Goal: Task Accomplishment & Management: Complete application form

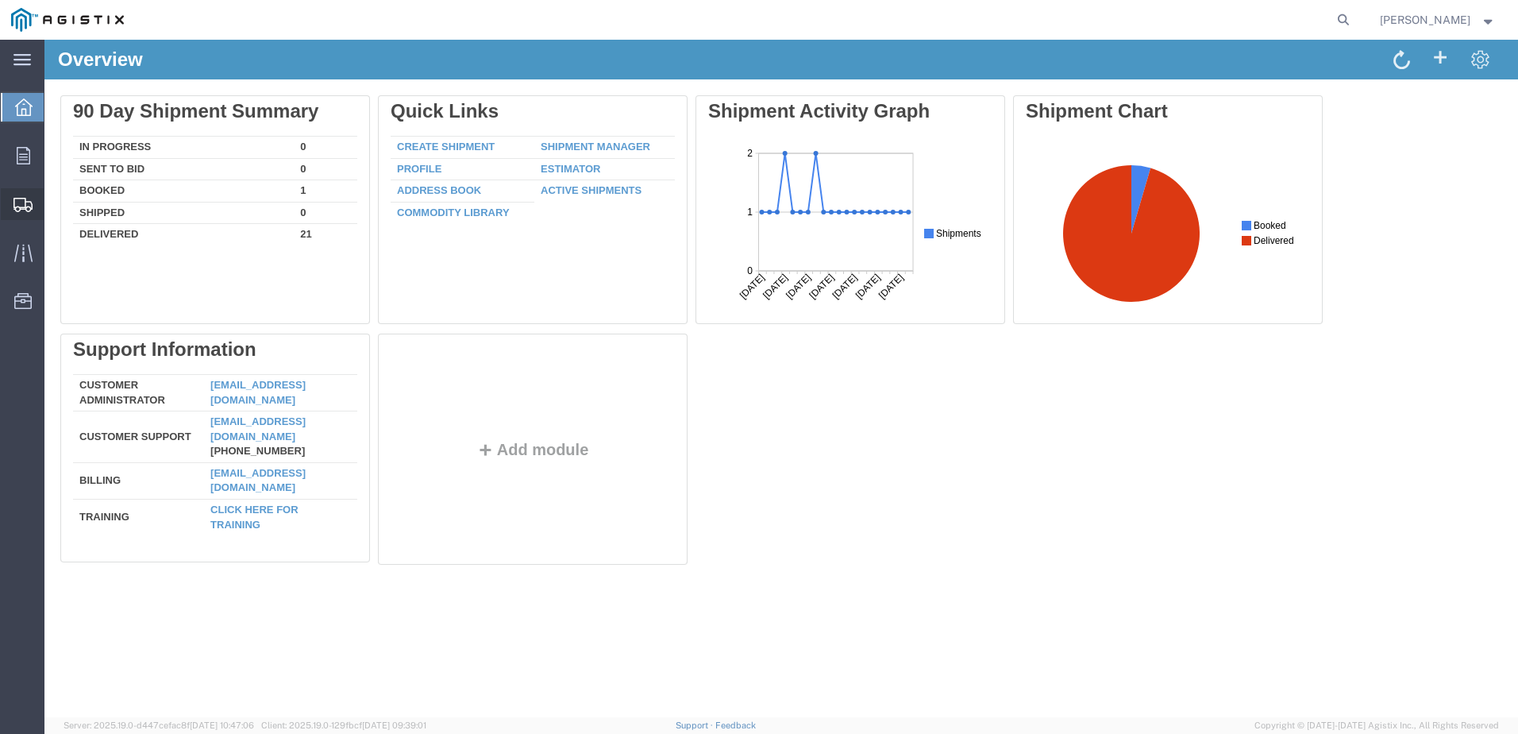
click at [0, 0] on span "Create Shipment" at bounding box center [0, 0] width 0 height 0
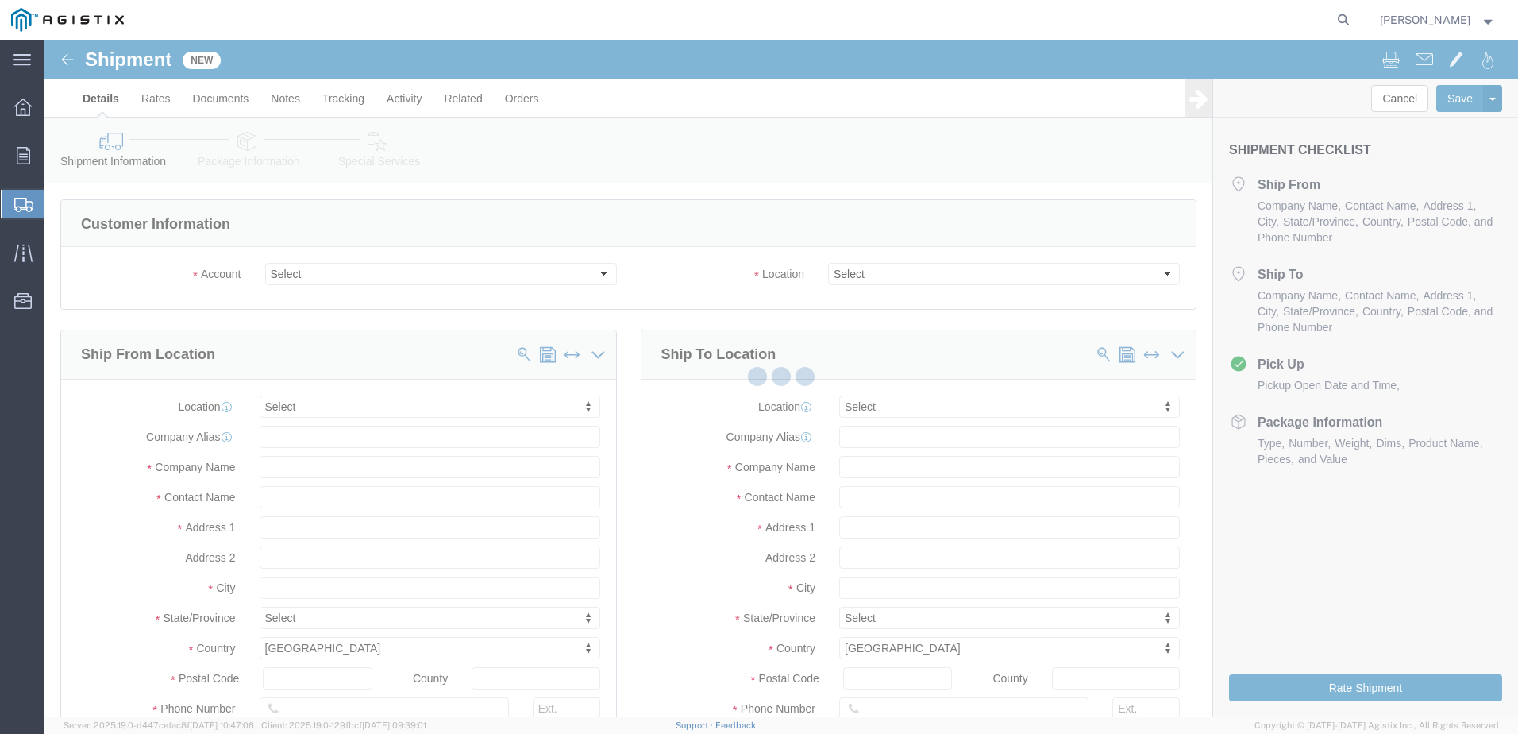
select select
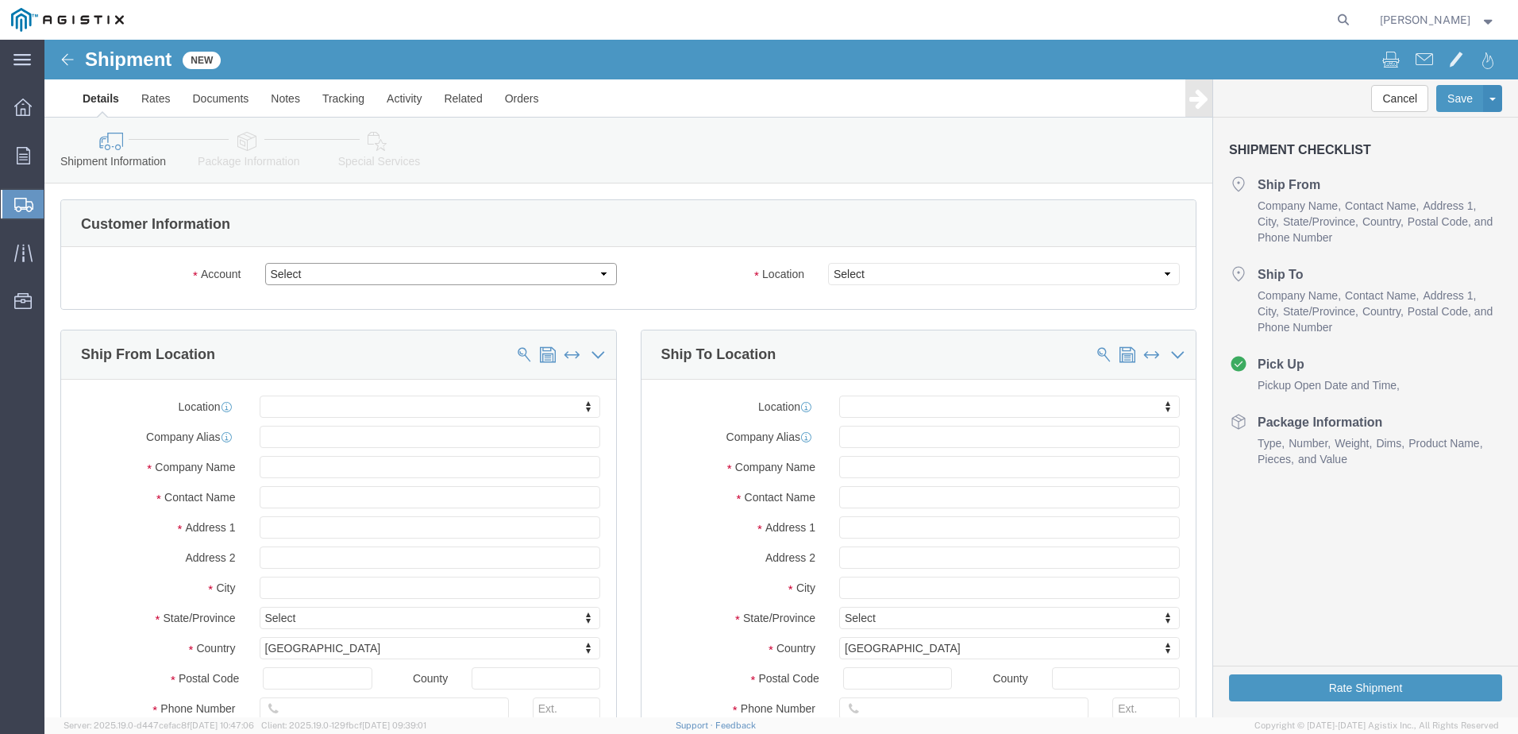
drag, startPoint x: 551, startPoint y: 238, endPoint x: 542, endPoint y: 238, distance: 8.7
click select "Select Apple PG&E Zones Corporate Solutions"
select select "9596"
click select "Select Apple PG&E Zones Corporate Solutions"
select select "PURCHORD"
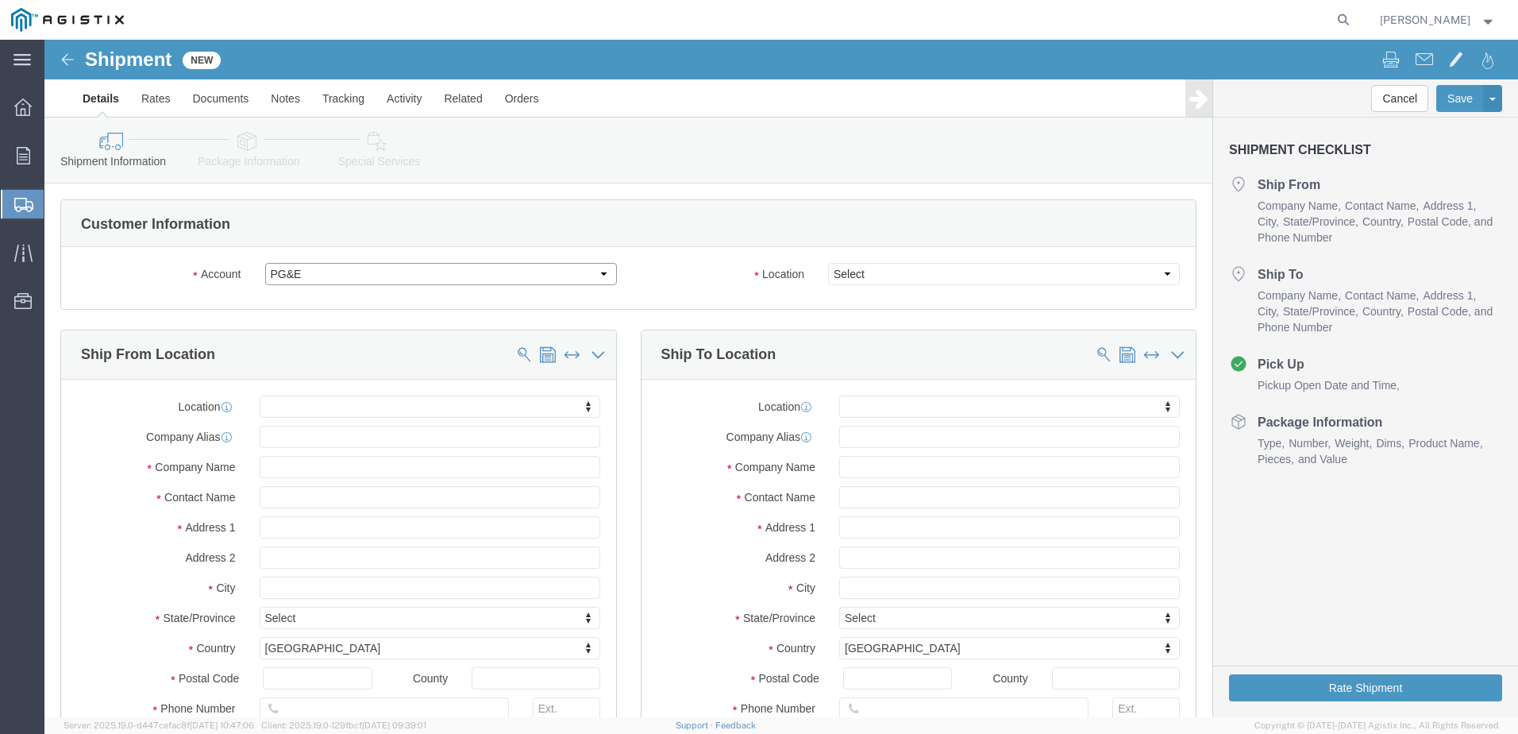
select select
drag, startPoint x: 1107, startPoint y: 237, endPoint x: 1092, endPoint y: 238, distance: 15.1
click select "Select All Others [GEOGRAPHIC_DATA] [GEOGRAPHIC_DATA] [GEOGRAPHIC_DATA] [GEOGRA…"
select select "19740"
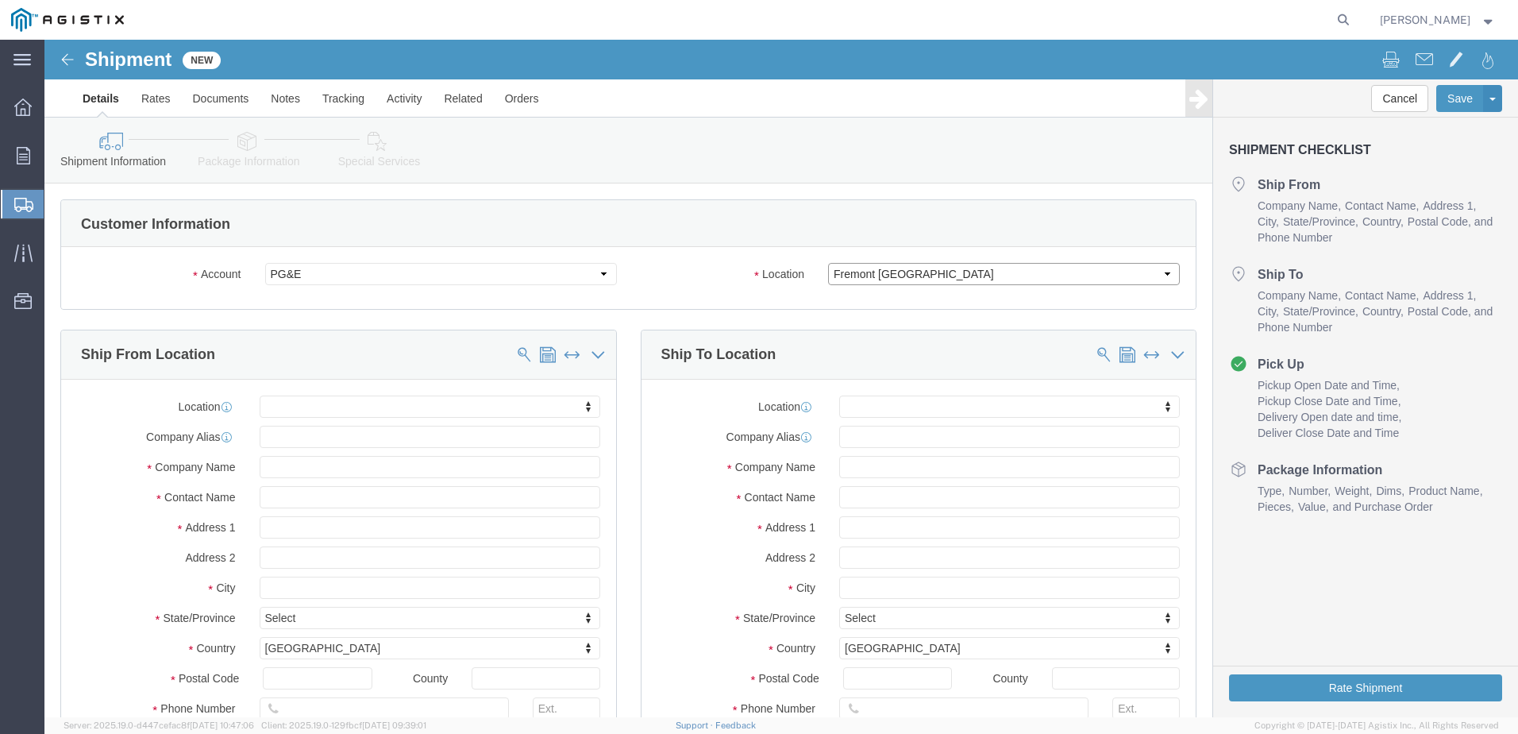
click select "Select All Others [GEOGRAPHIC_DATA] [GEOGRAPHIC_DATA] [GEOGRAPHIC_DATA] [GEOGRA…"
click input "text"
type input "zo"
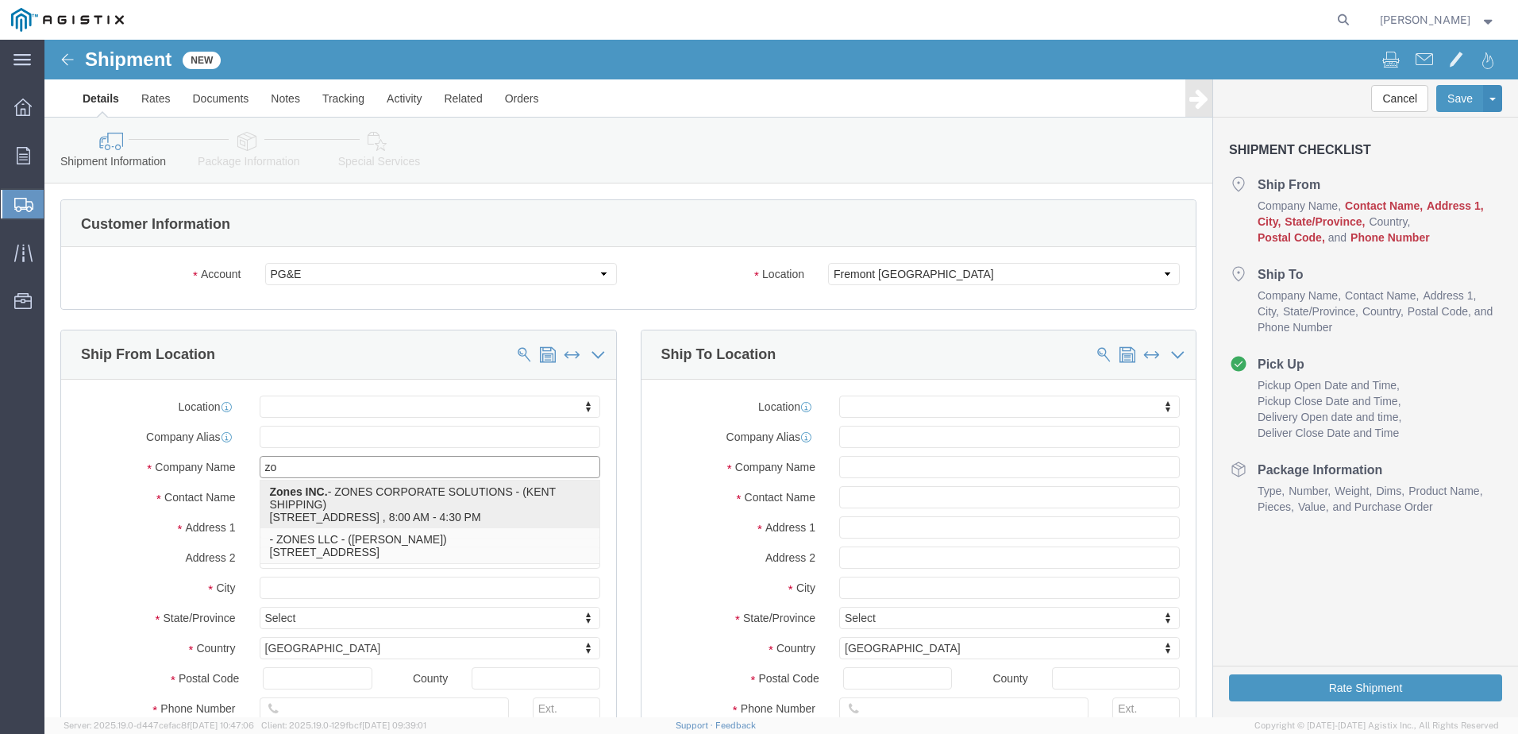
click p "Zones INC. - ZONES CORPORATE SOLUTIONS - (KENT SHIPPING) [STREET_ADDRESS] , 8:0…"
select select
type input "[STREET_ADDRESS]"
type input "98031"
type input "2532053490"
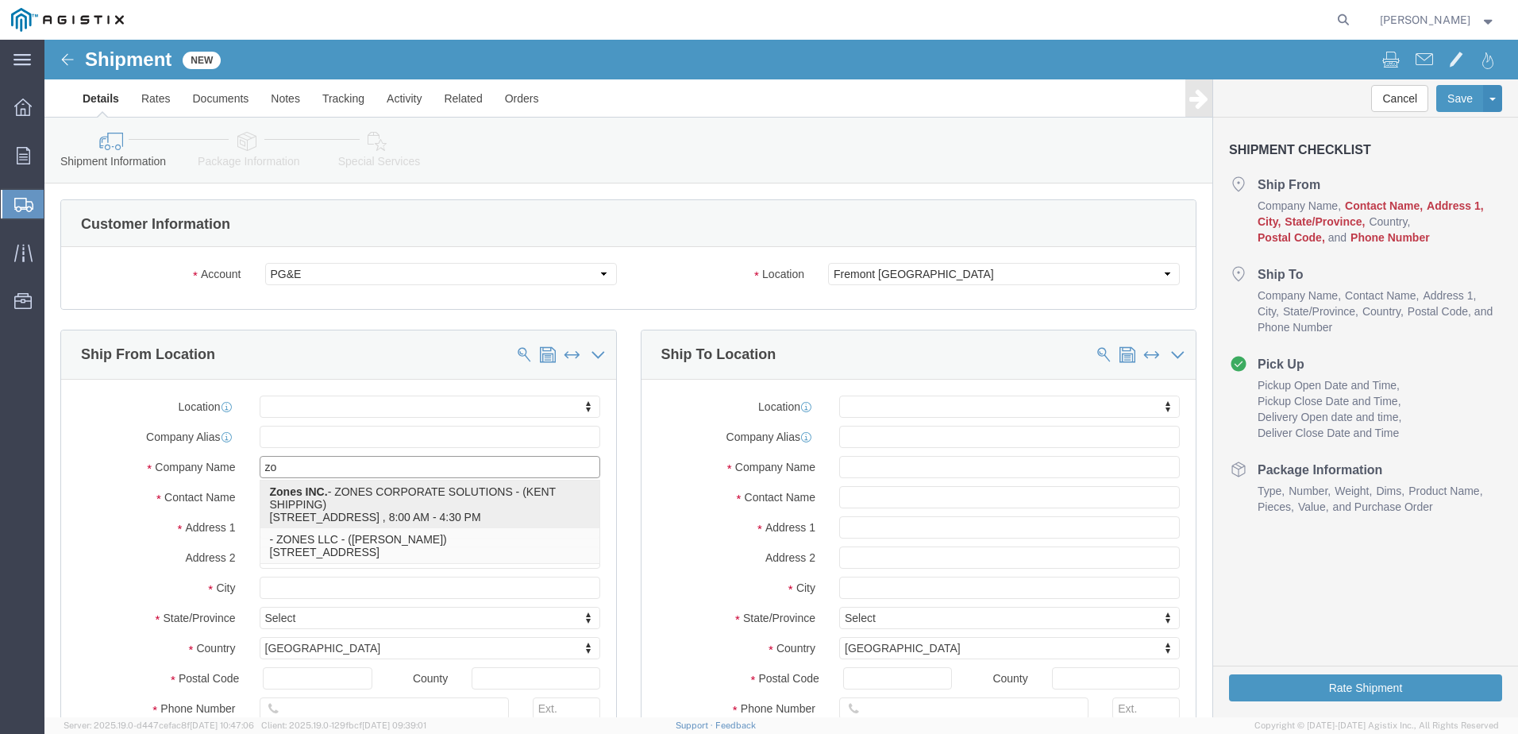
type input "[EMAIL_ADDRESS][DOMAIN_NAME]"
checkbox input "true"
type input "Zones INC."
type input "ZONES CORPORATE SOLUTIONS"
type input "KENT SHIPPING"
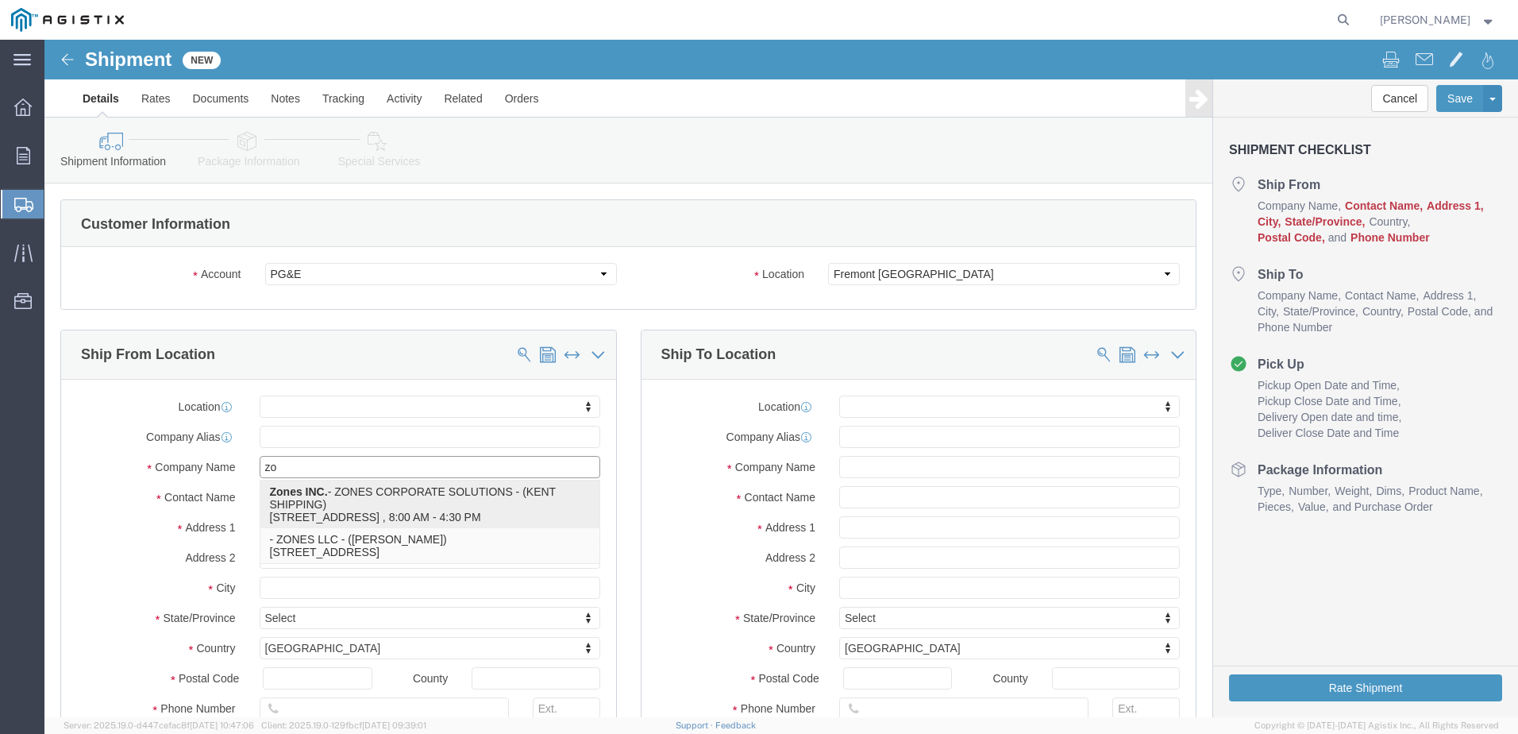
type input "KENT"
select select "WA"
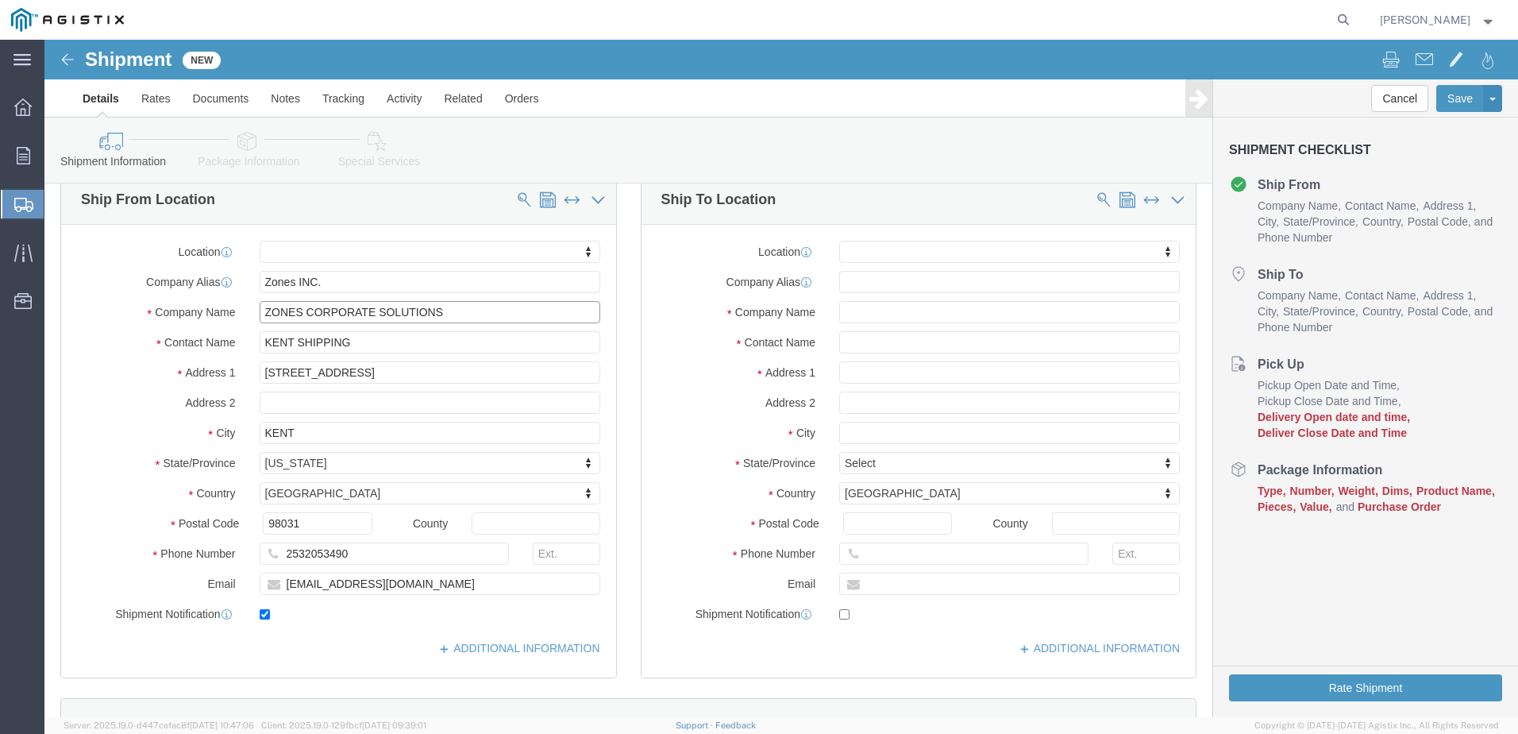
scroll to position [159, 0]
type input "ZONES CORPORATE SOLUTIONS"
drag, startPoint x: 322, startPoint y: 513, endPoint x: 260, endPoint y: 519, distance: 62.2
click input "2532053490"
type input "[PHONE_NUMBER]"
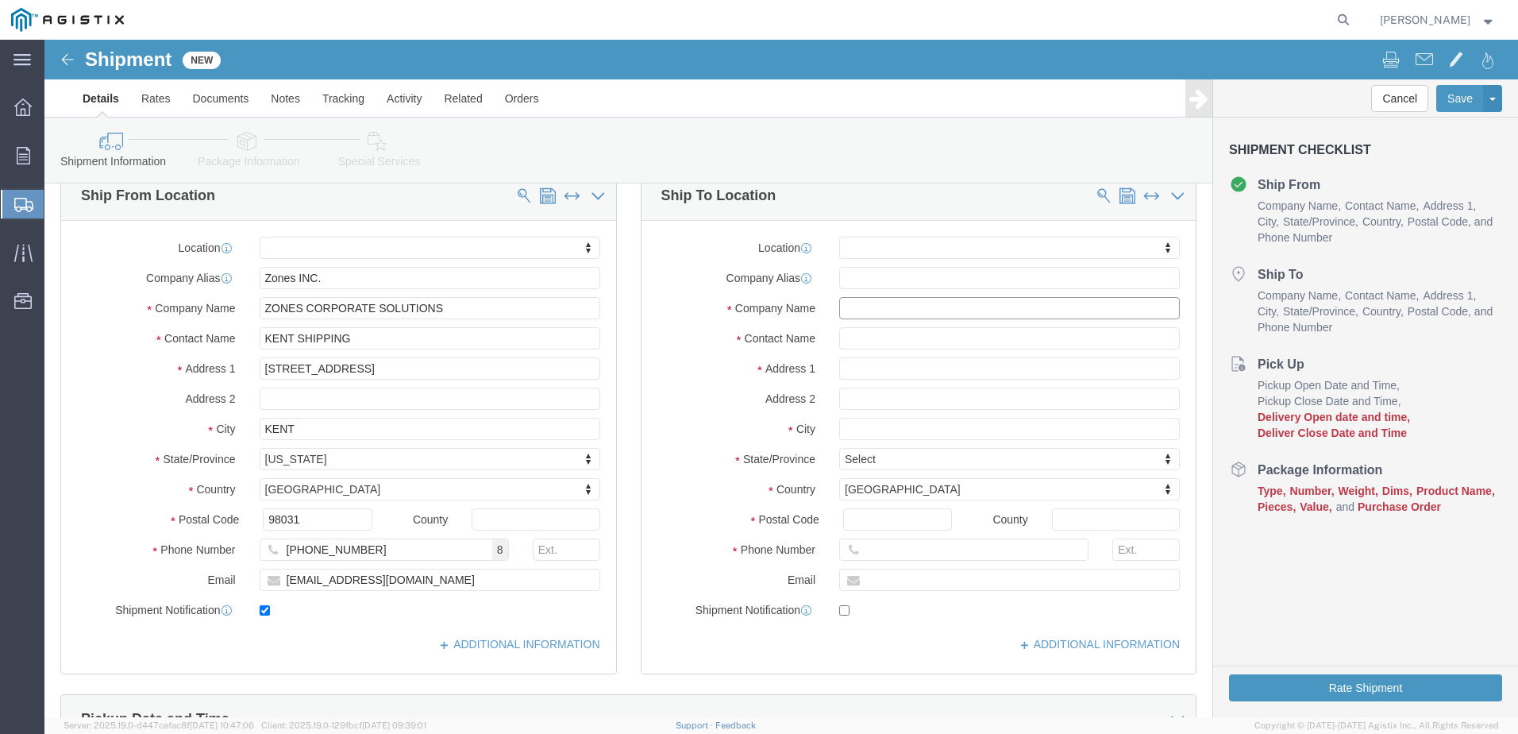
click input "text"
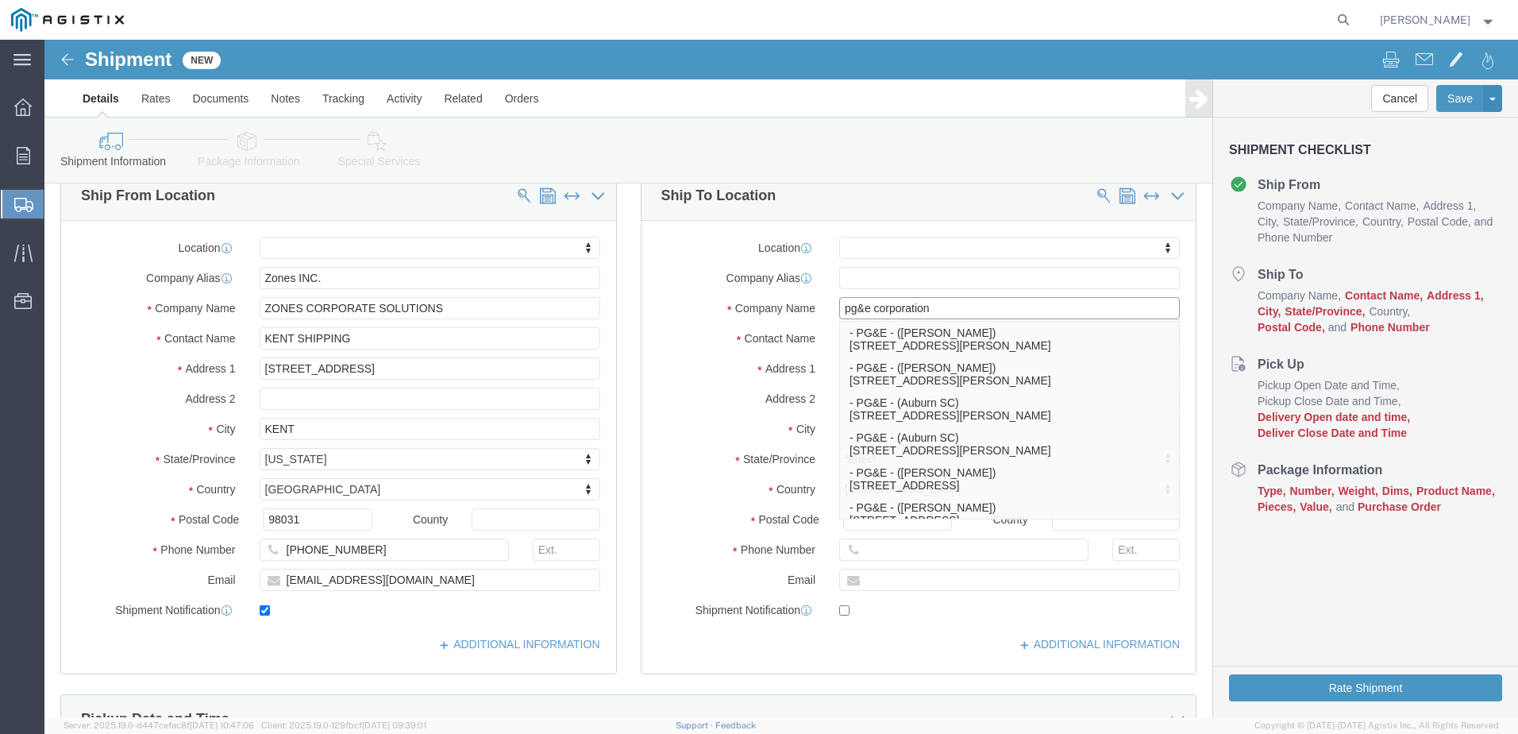
type input "pg&e corporation"
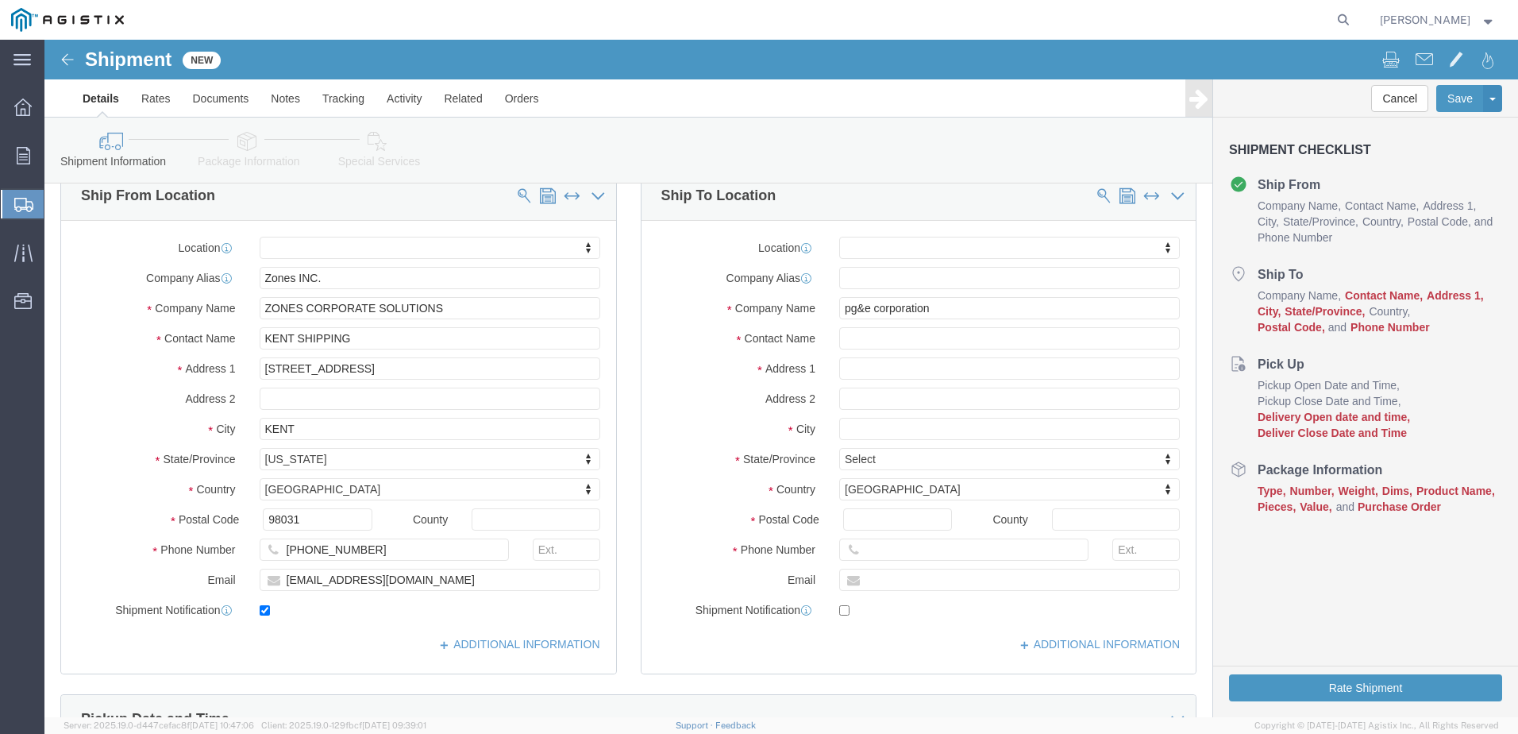
click div
click input "text"
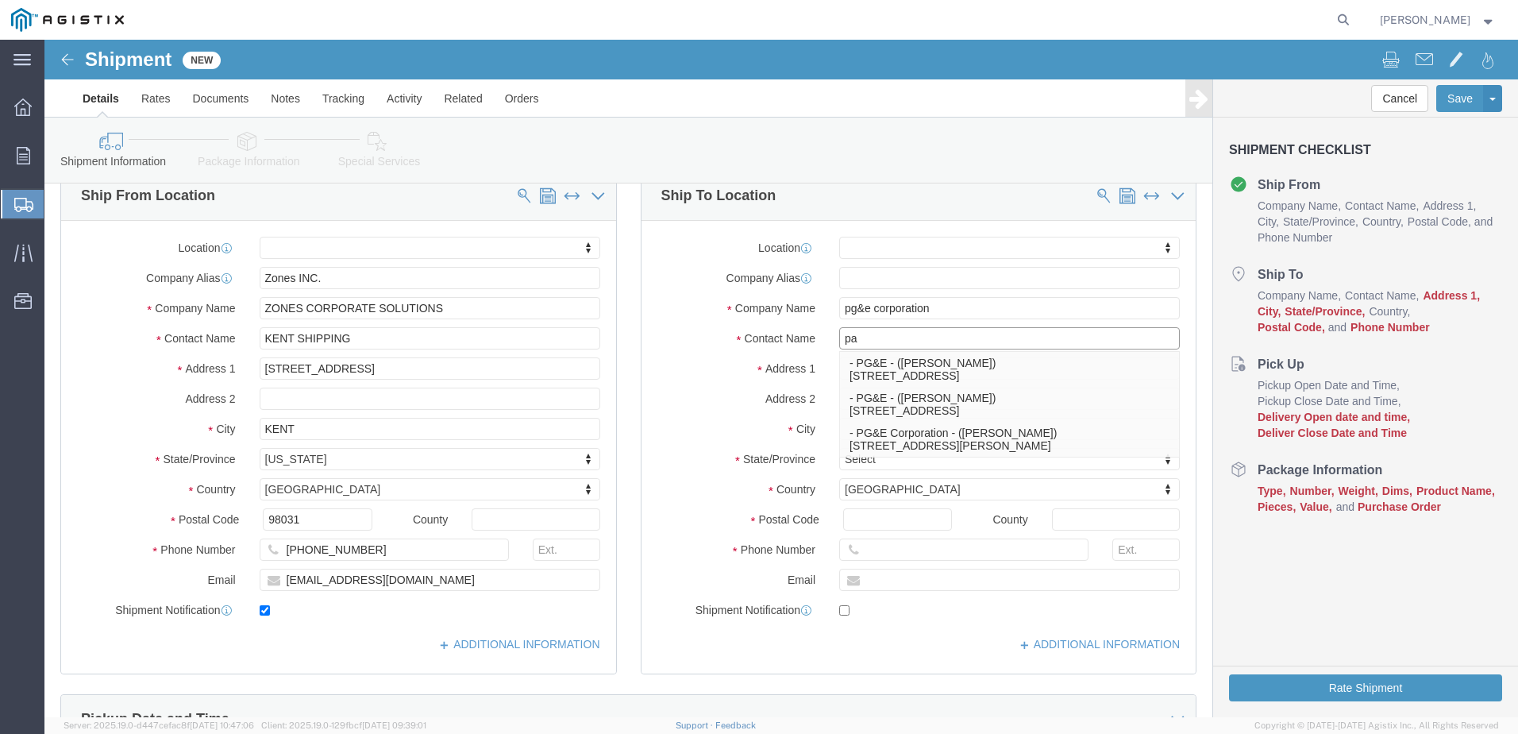
type input "pau"
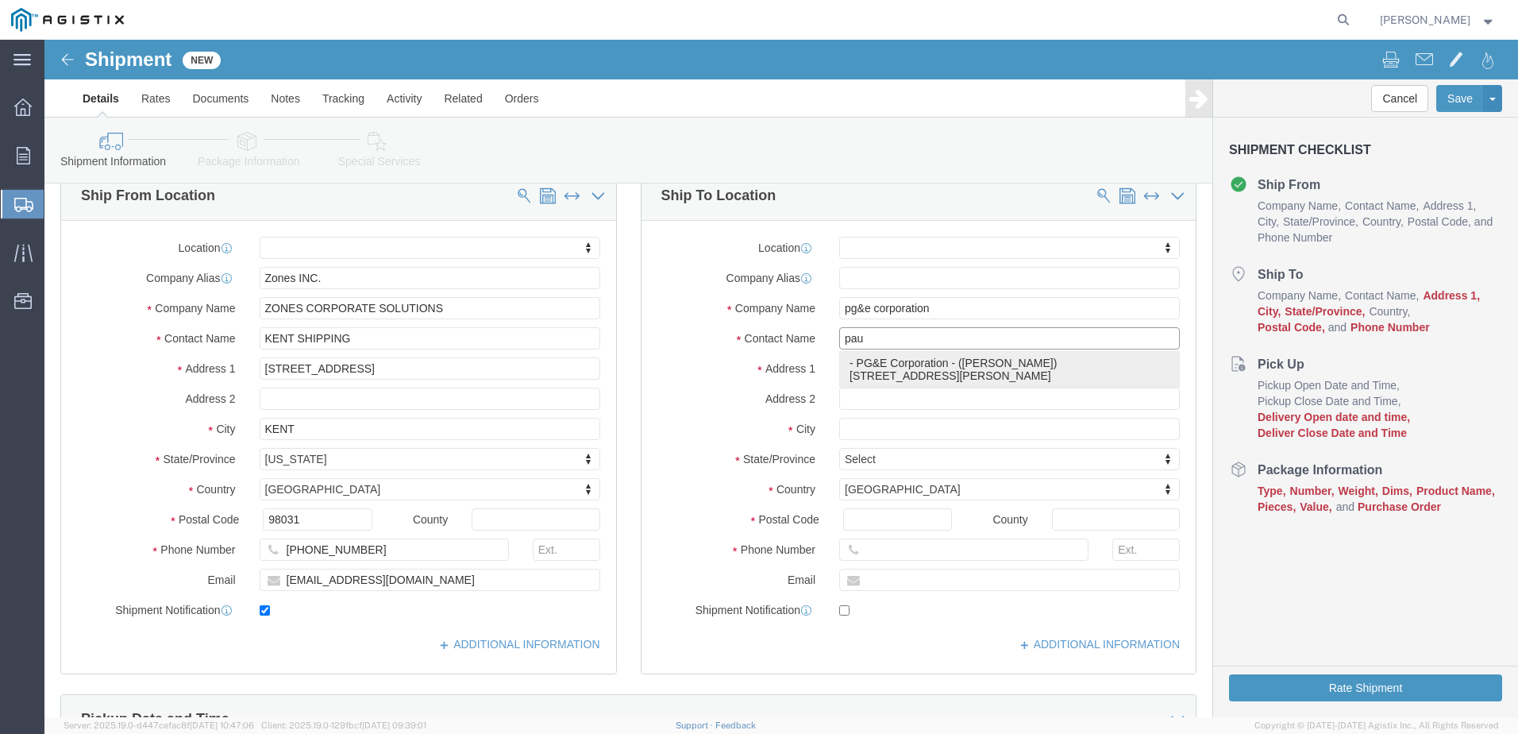
click p "- PG&E Corporation - ([PERSON_NAME]) [STREET_ADDRESS][PERSON_NAME]"
select select
type input "[STREET_ADDRESS][PERSON_NAME]"
type input "94538"
type input "2532053000"
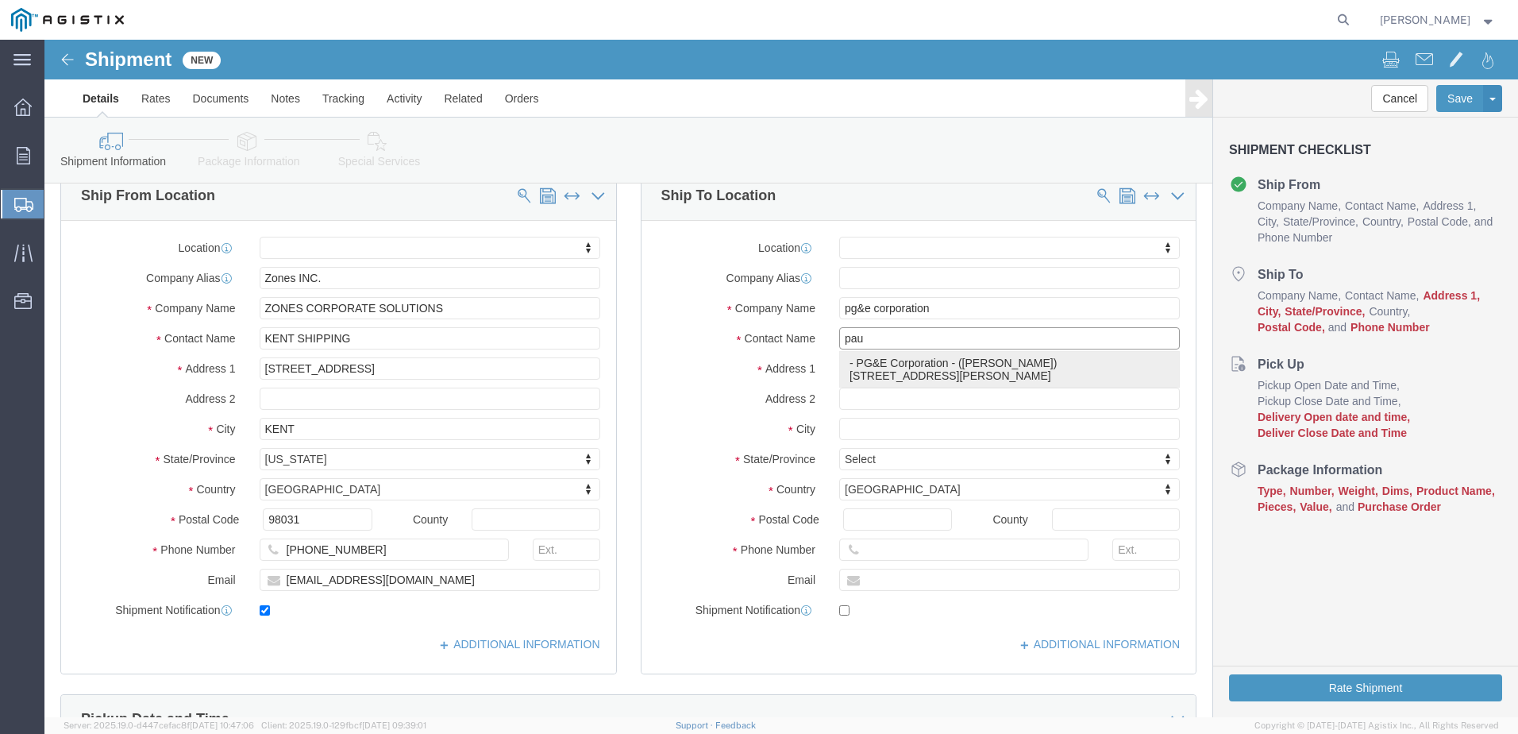
type input "PG&E Corporation"
type input "[PERSON_NAME]"
type input "Fremont"
select select "CA"
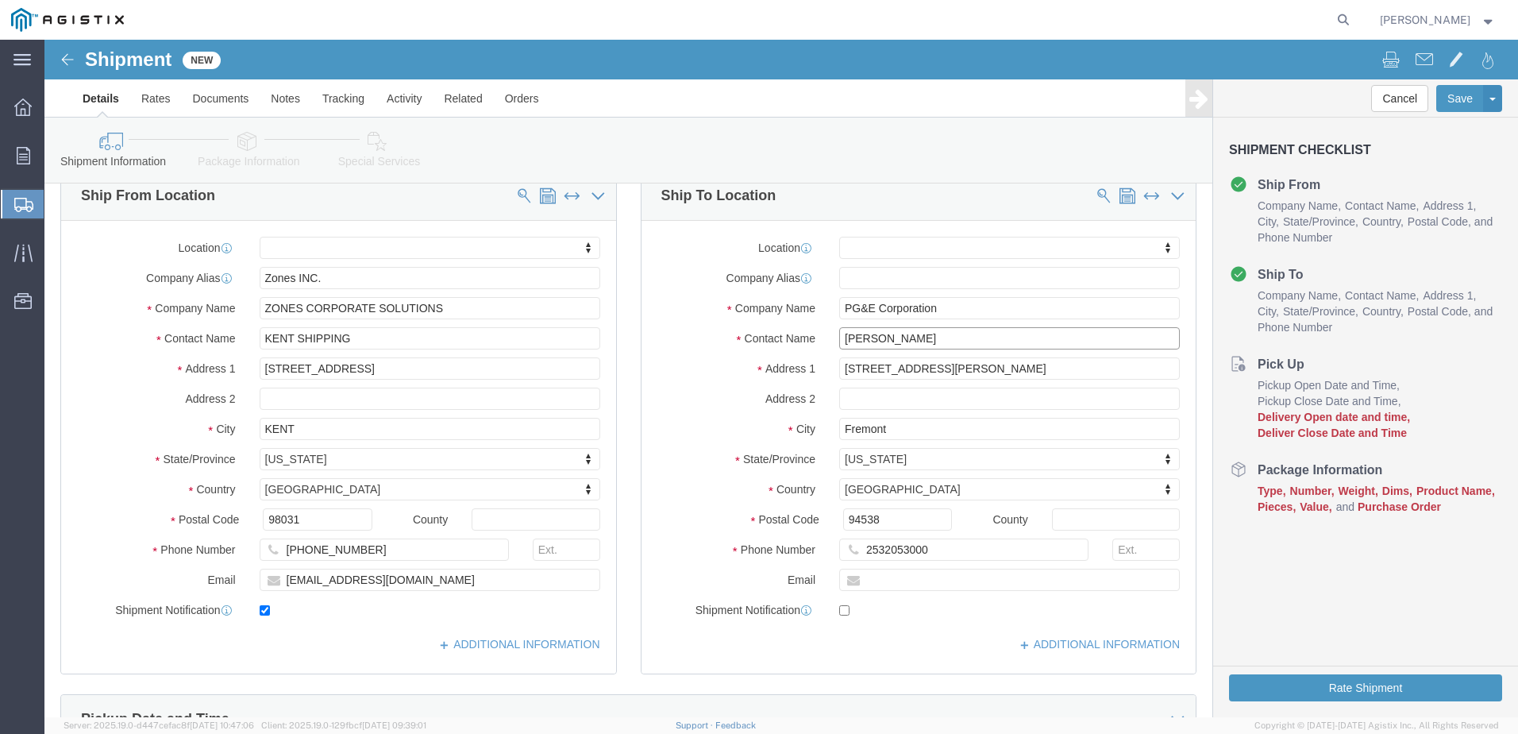
type input "[PERSON_NAME]"
drag, startPoint x: 885, startPoint y: 510, endPoint x: 799, endPoint y: 510, distance: 85.7
click div "2532053000"
type input "[PHONE_NUMBER]"
click input "text"
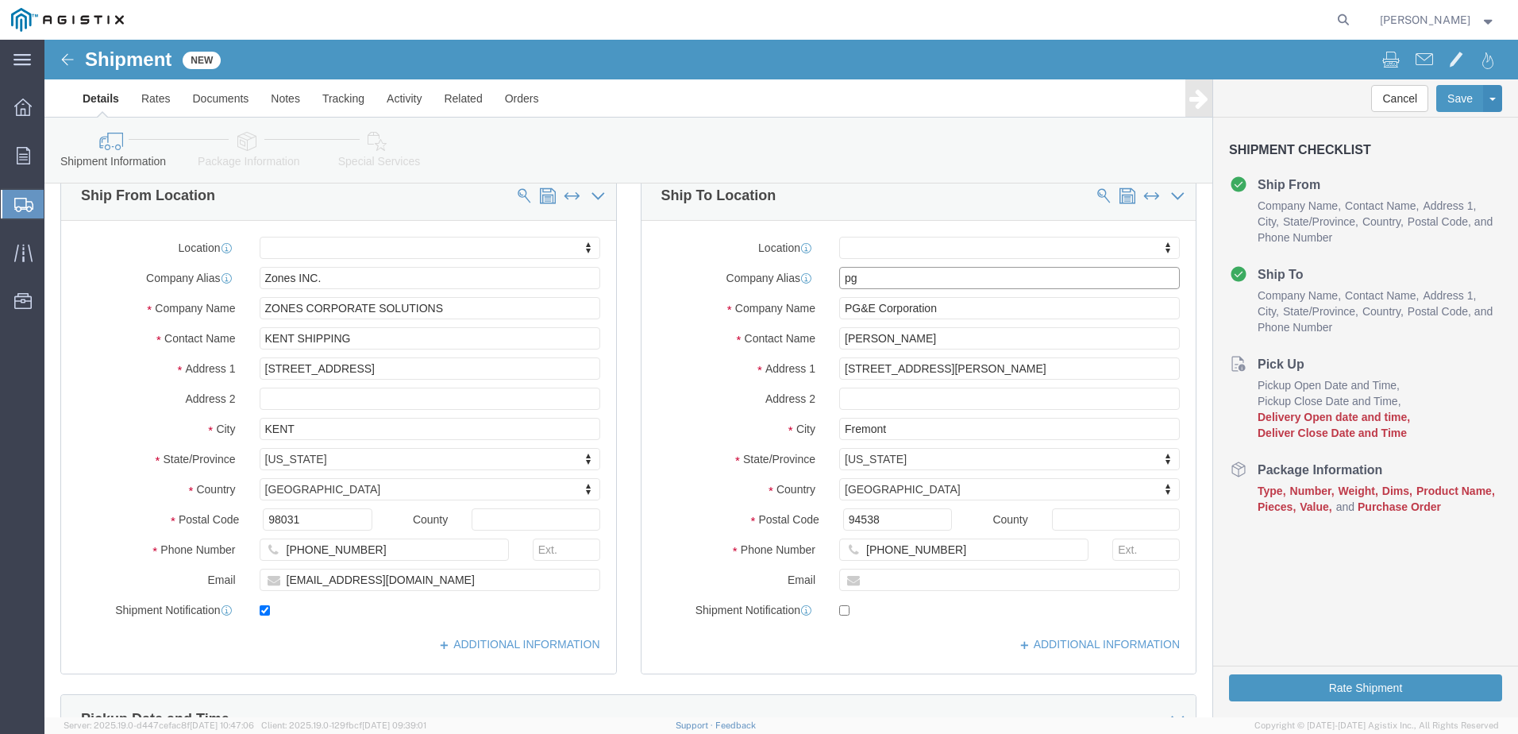
type input "p"
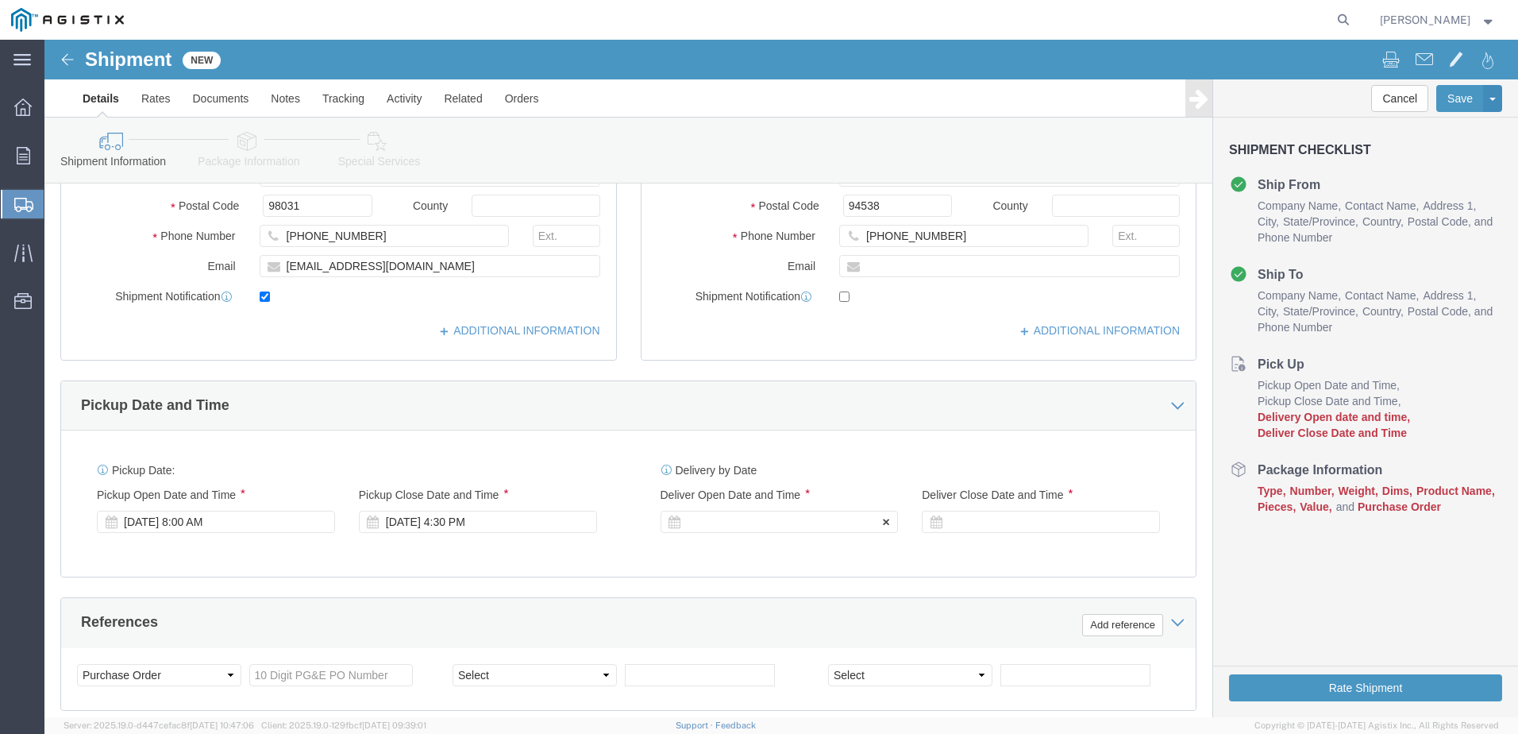
scroll to position [476, 0]
type input "PG&E CORPORATION"
click div "[DATE] 8:00 AM"
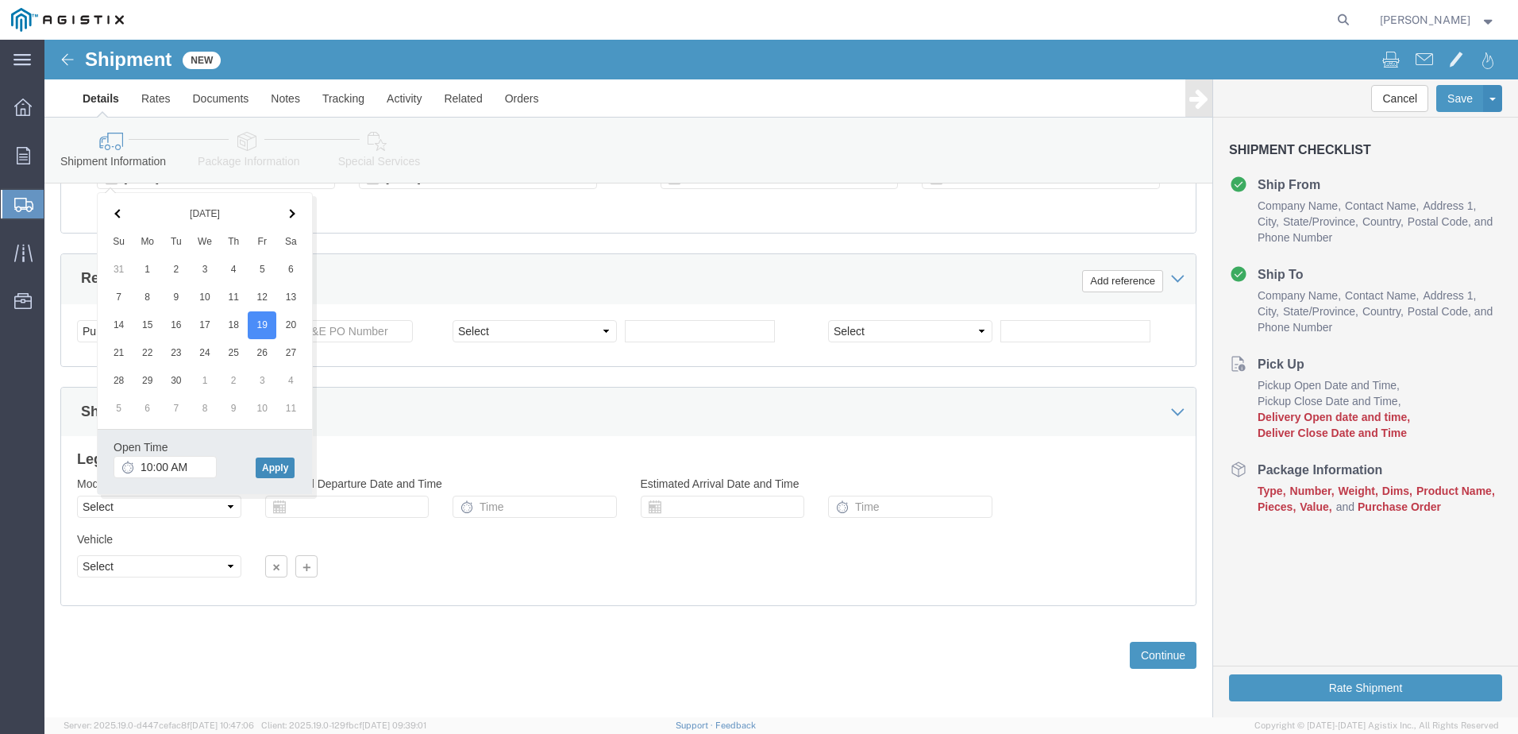
click button "Apply"
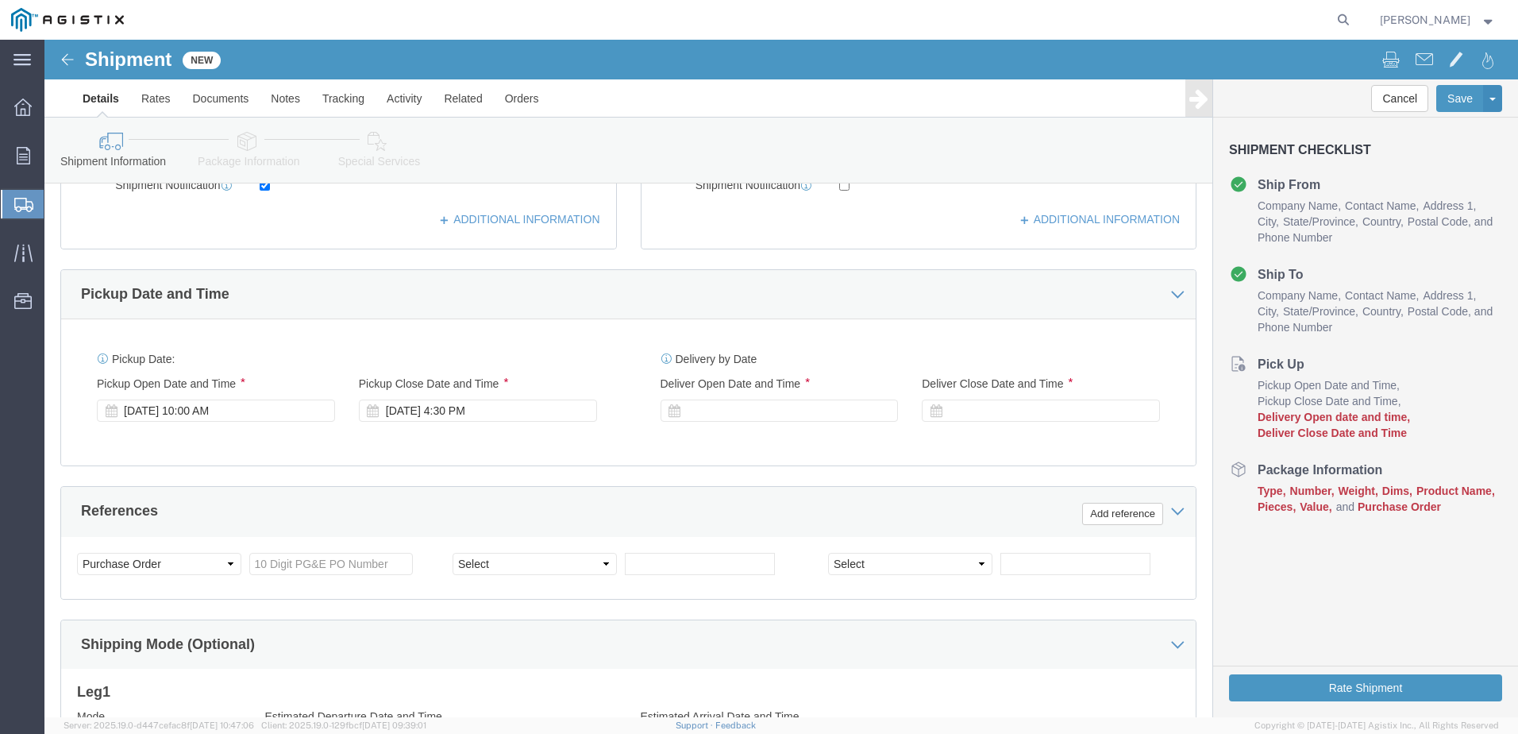
scroll to position [578, 0]
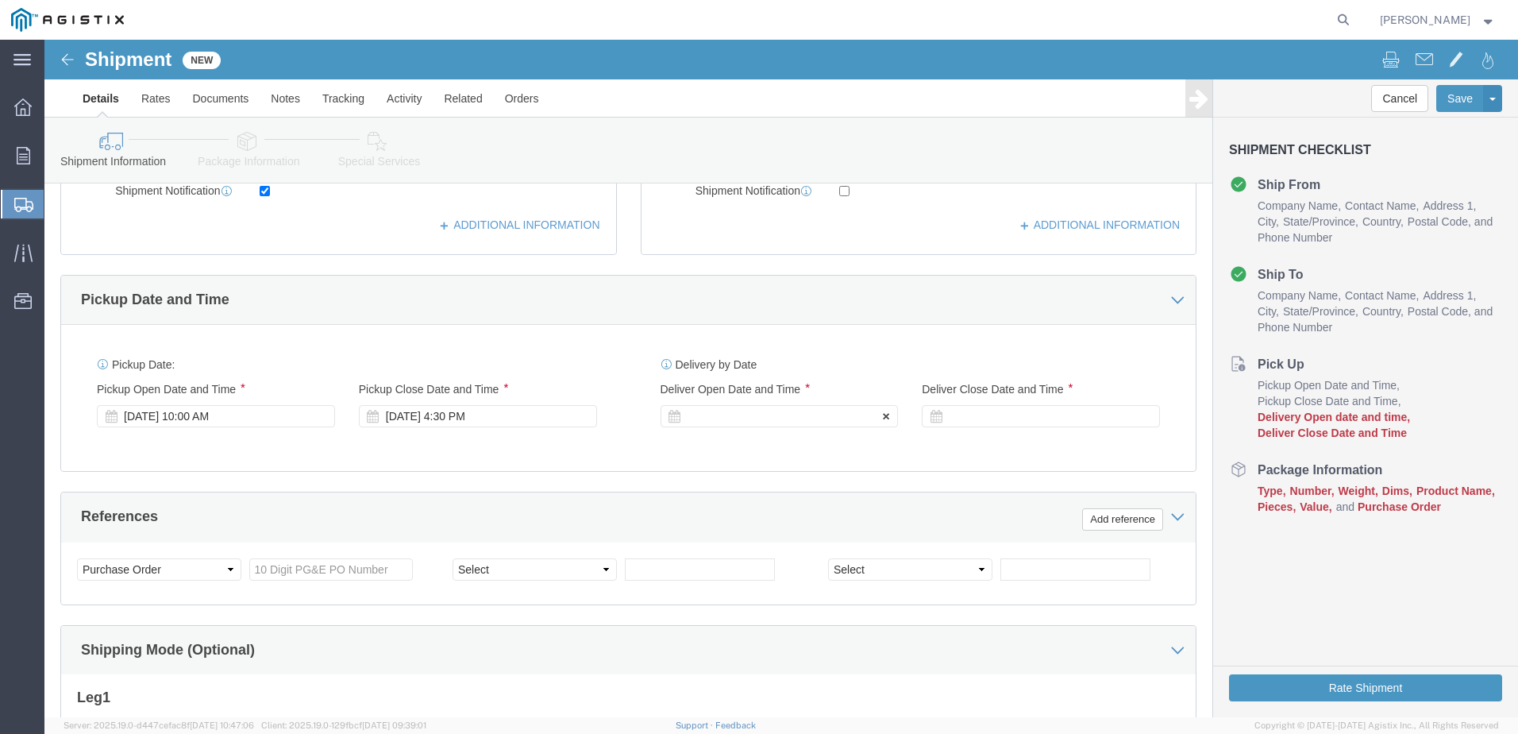
click div
click input "9:00 PM"
type input "9:00 AM"
click button "Apply"
click div
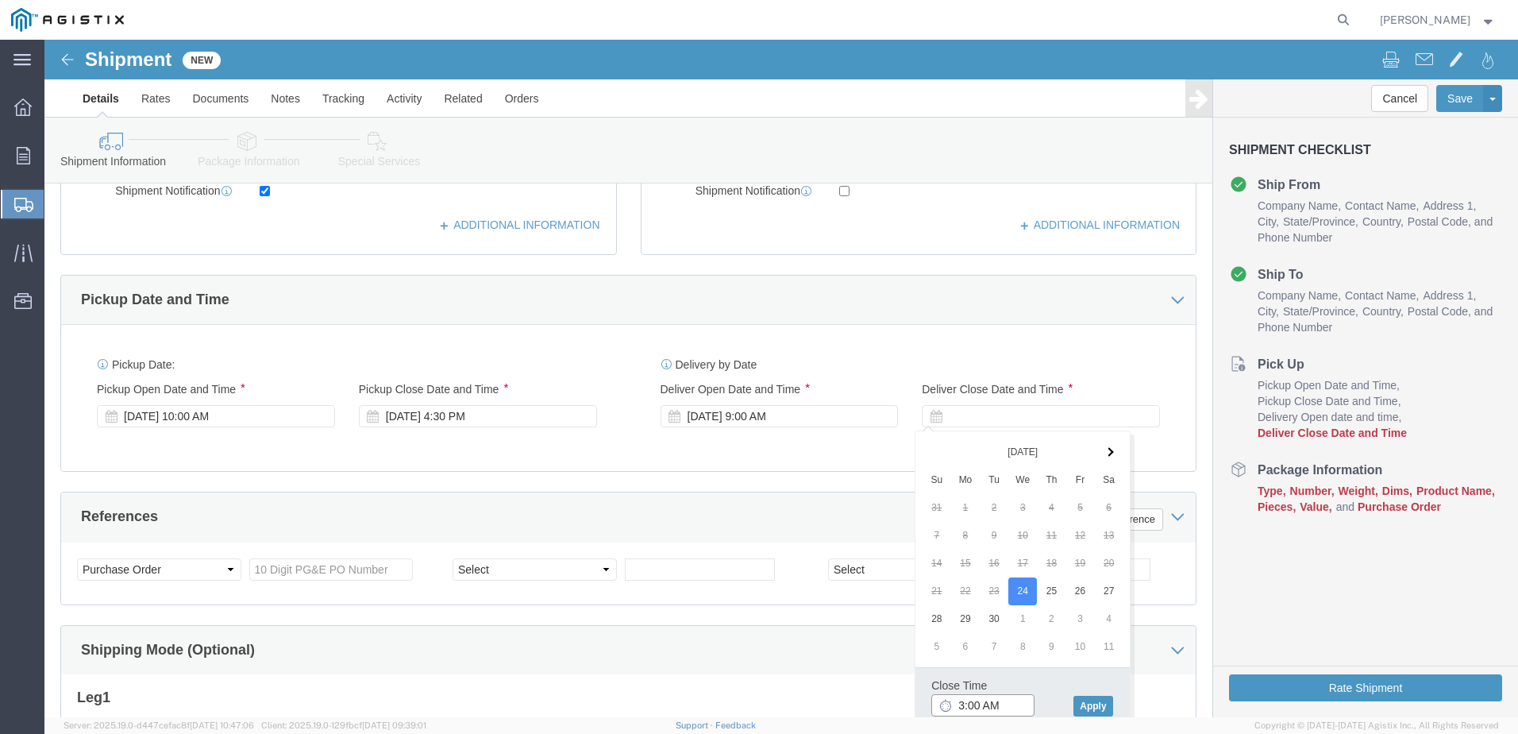
click input "3:00 AM"
type input "3:00 PM"
click button "Apply"
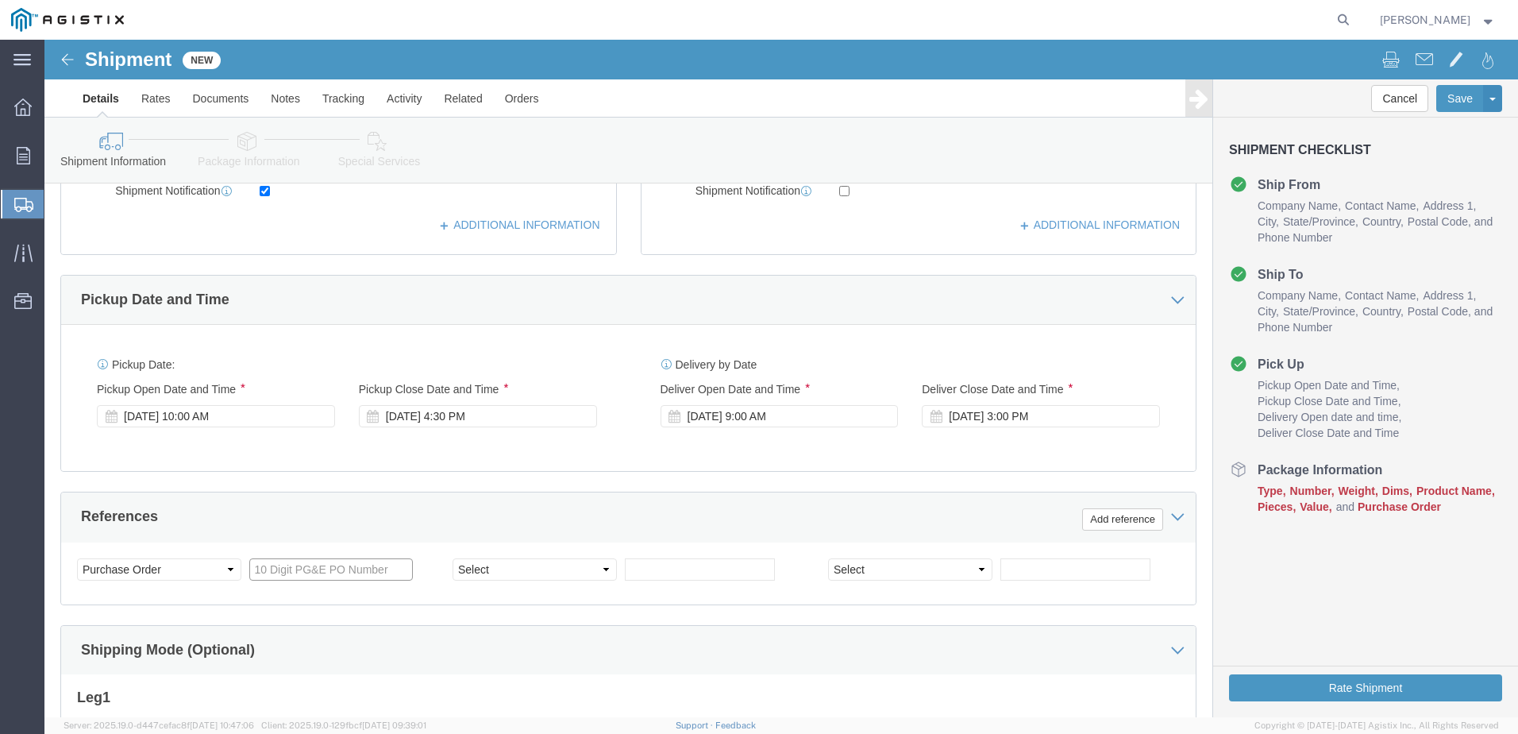
click input "text"
type input "2701235768"
click select "Select Account Type Activity ID Airline Appointment Number ASN Batch Request # …"
select select "ORDERNUM"
click select "Select Account Type Activity ID Airline Appointment Number ASN Batch Request # …"
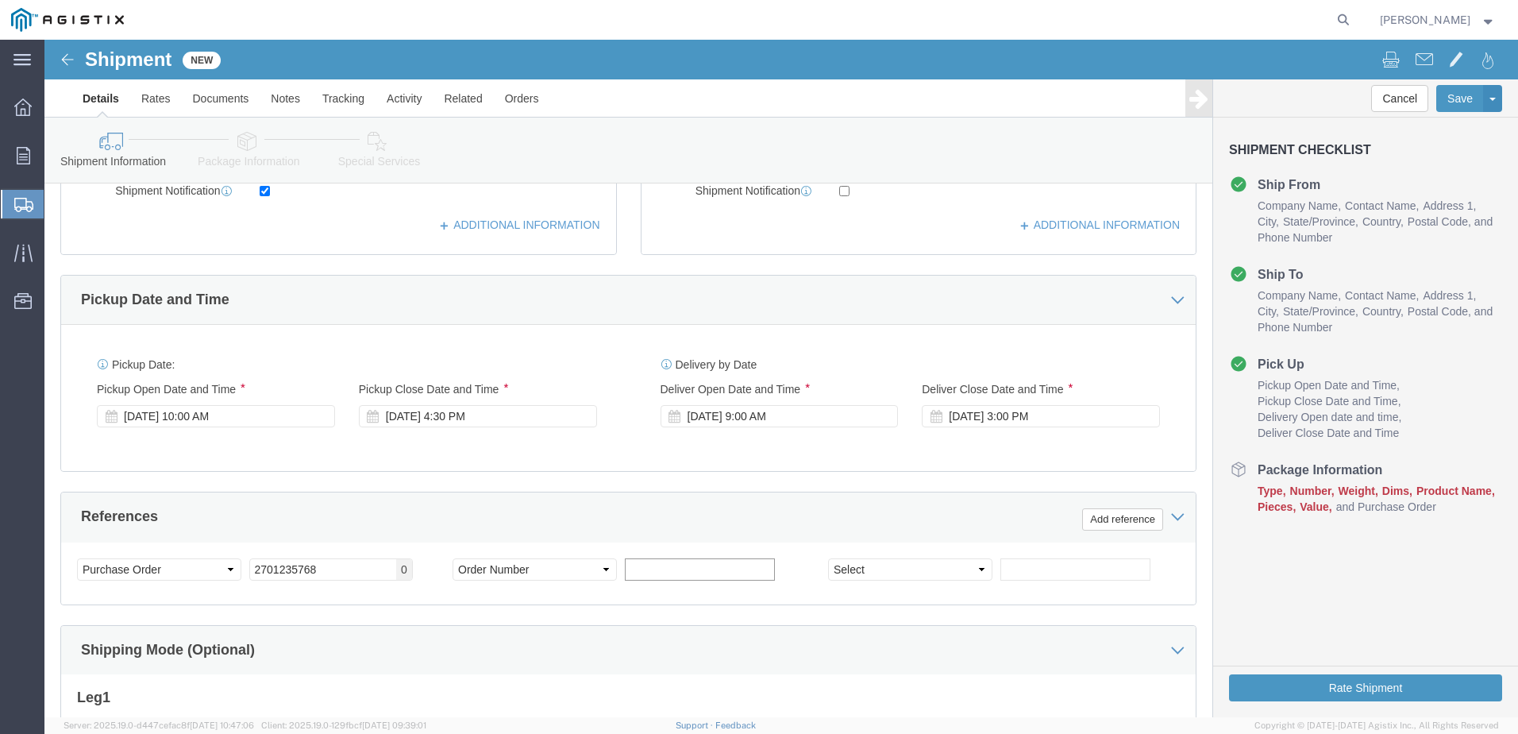
click input "text"
type input "B9226243"
click select "Select Account Type Activity ID Airline Appointment Number ASN Batch Request # …"
select select "SALEORDR"
click select "Select Account Type Activity ID Airline Appointment Number ASN Batch Request # …"
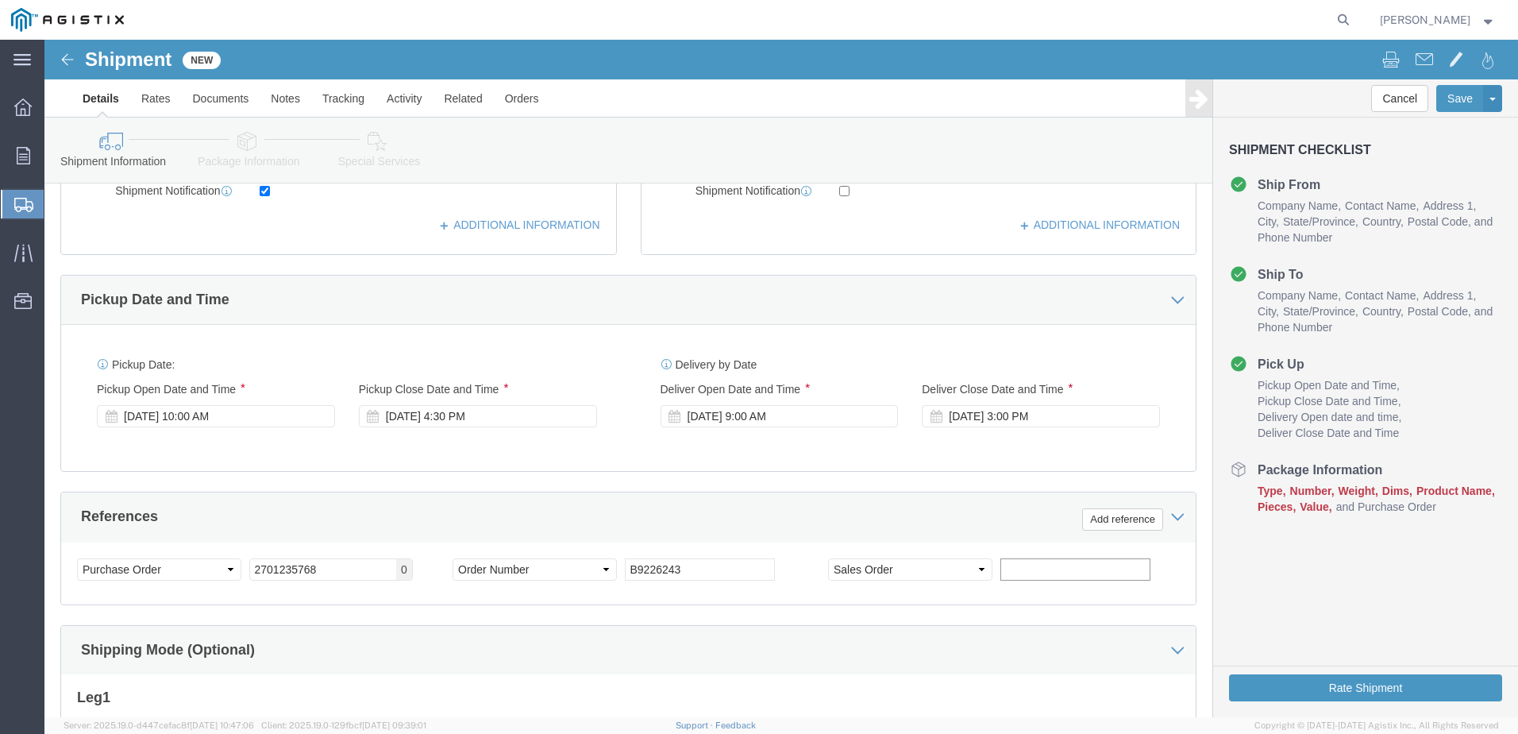
click input "text"
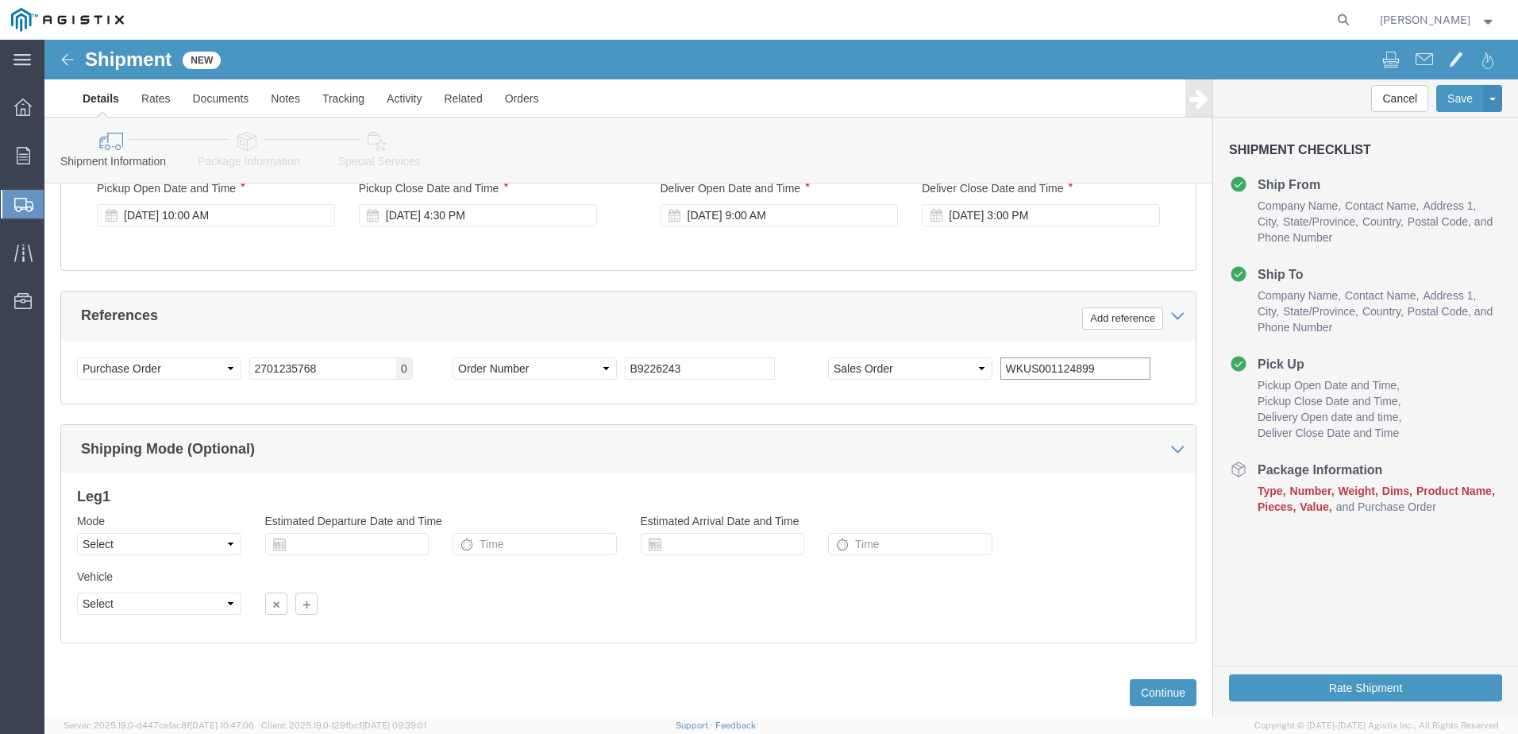
scroll to position [816, 0]
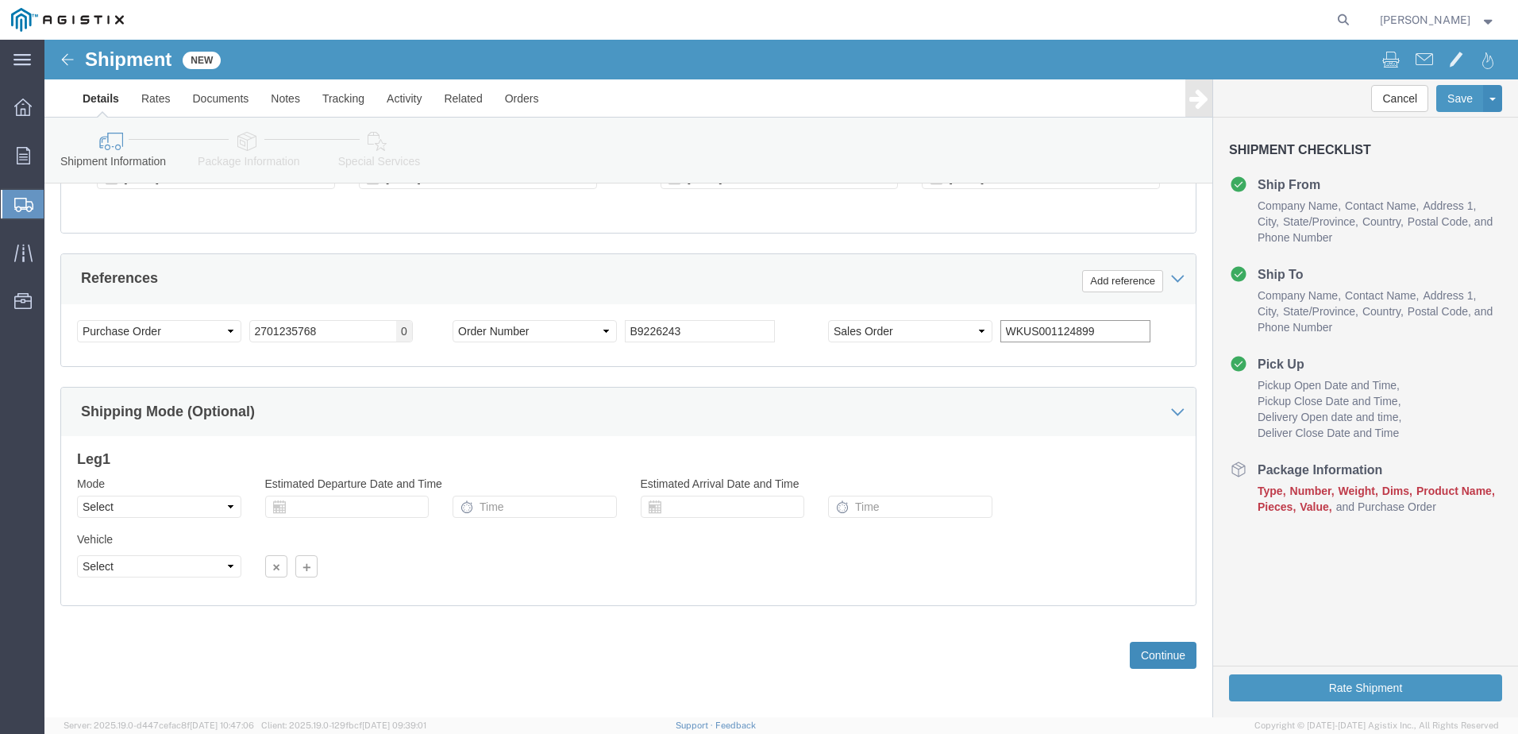
type input "WKUS001124899"
click button "Continue"
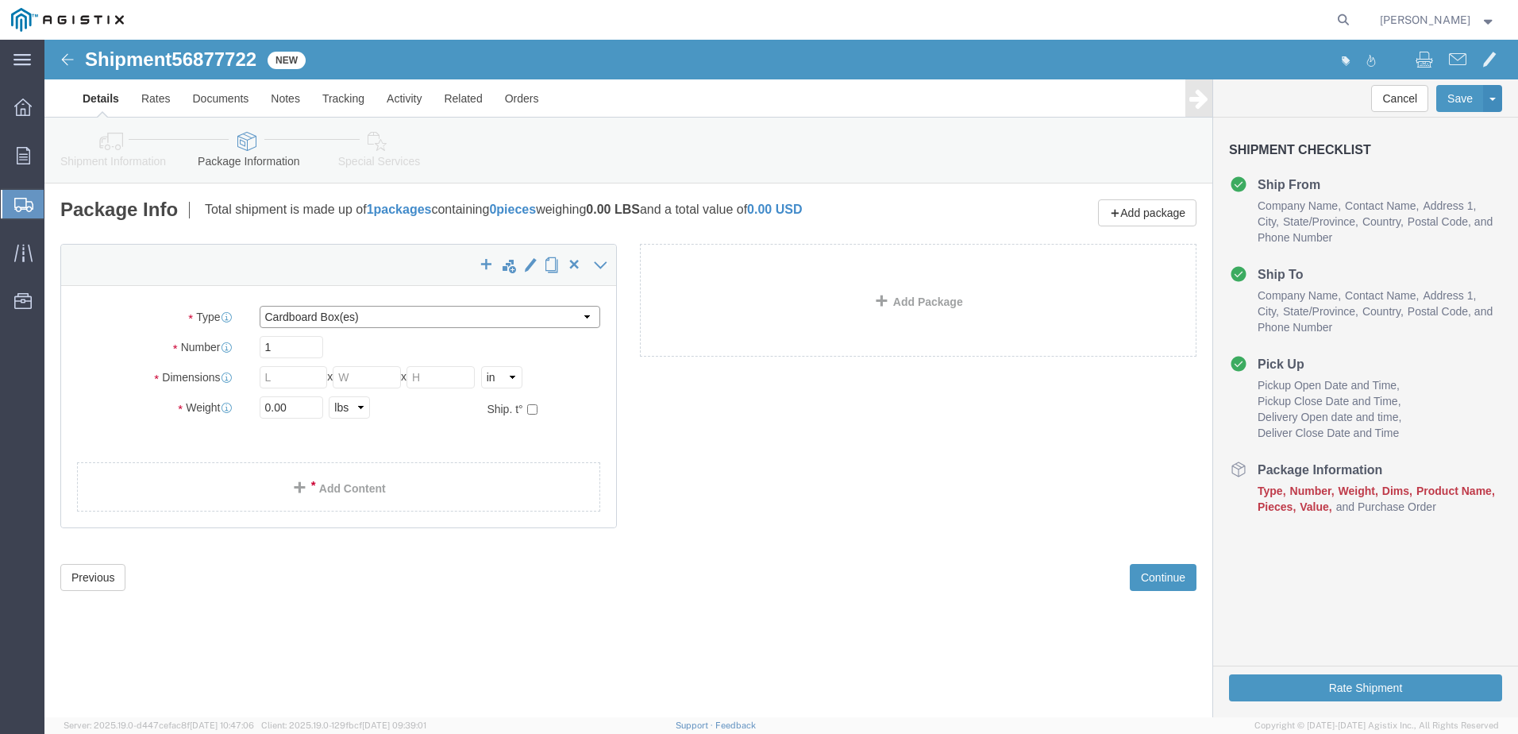
click select "Select Bulk Bundle(s) Cardboard Box(es) Carton(s) Crate(s) Drum(s) (Fiberboard)…"
select select "PSNS"
click select "Select Bulk Bundle(s) Cardboard Box(es) Carton(s) Crate(s) Drum(s) (Fiberboard)…"
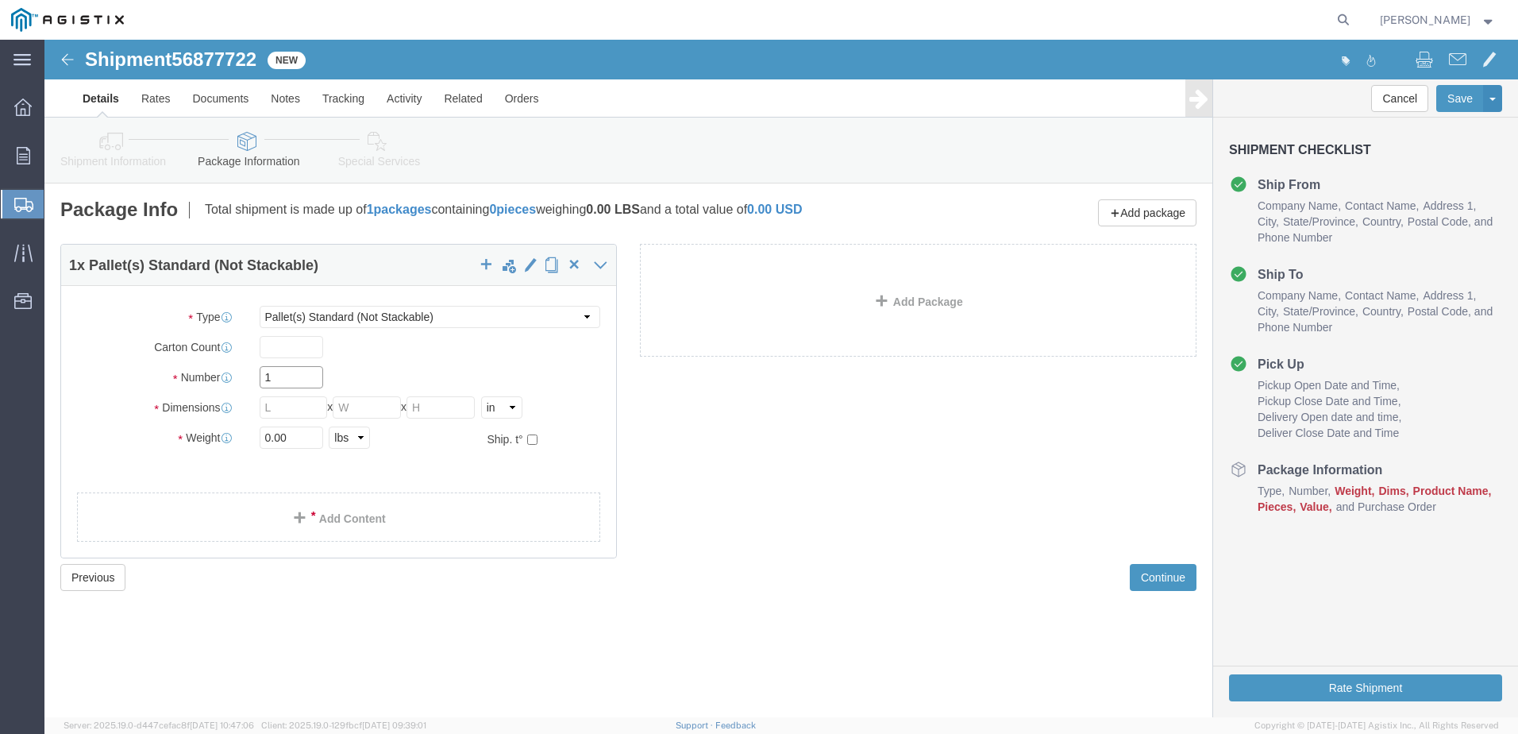
click input "1"
type input "6"
click input "text"
type input "48"
type input "40"
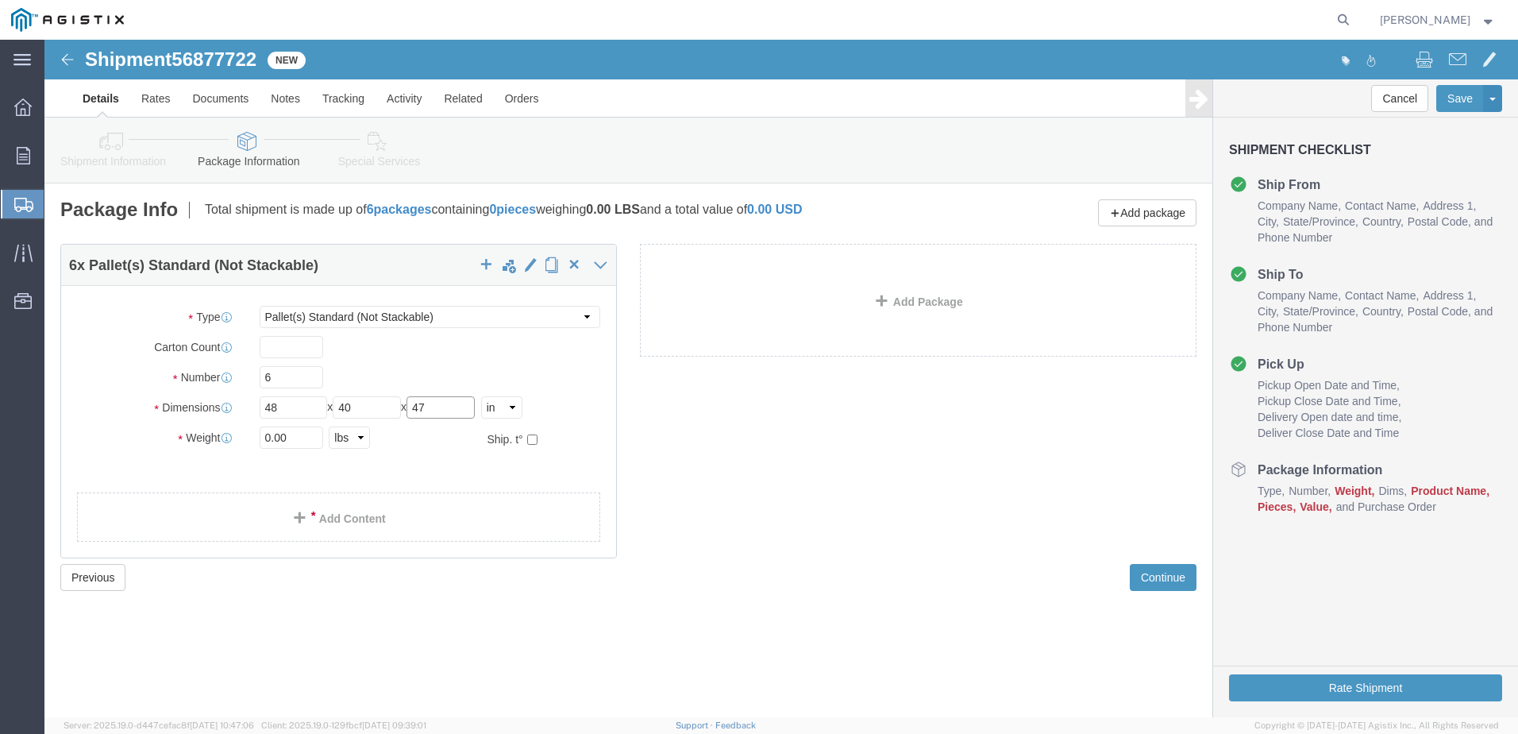
type input "47"
click input "0.00"
type input "0"
type input "3666"
click link "Add Content"
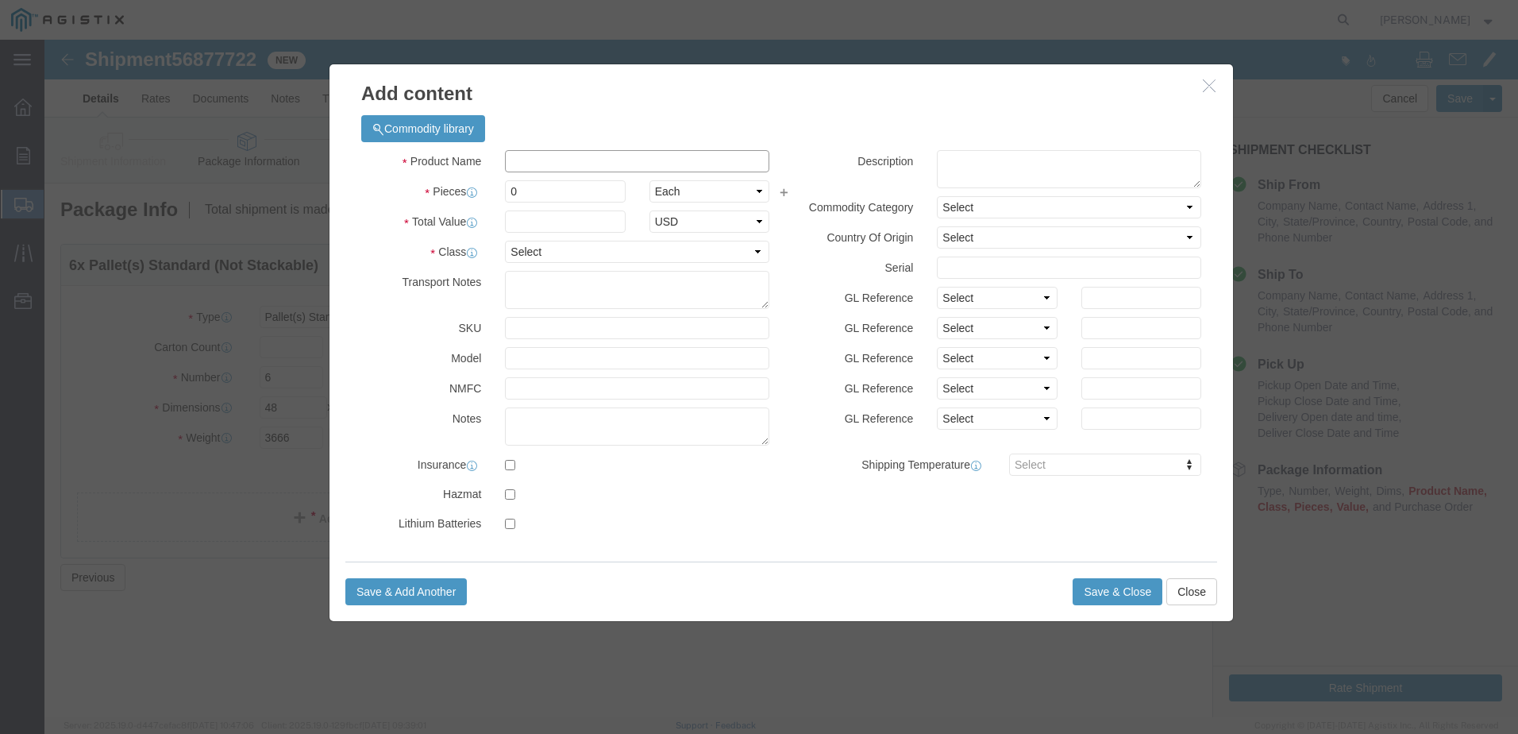
click input "text"
type input "computer electronics"
type input "222633.6"
click input "0"
type input "600"
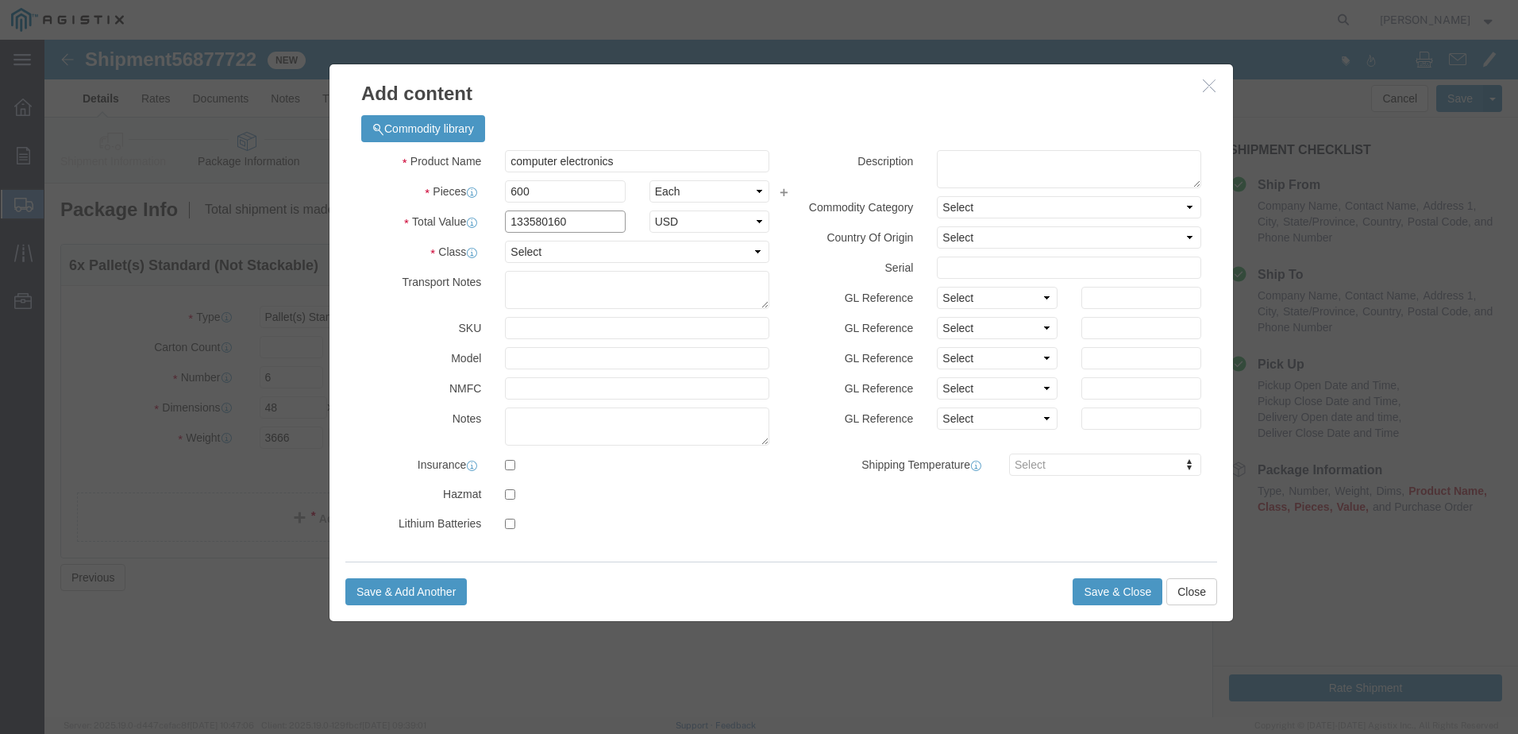
click div "Total Value 133580160 Select ADP AED AFN ALL AMD AOA ARS ATS AUD AWG AZN BAM BB…"
type input "695730.00"
click select "Select 50 55 60 65 70 85 92.5 100 125 175 250 300 400"
select select "92.5"
click select "Select 50 55 60 65 70 85 92.5 100 125 175 250 300 400"
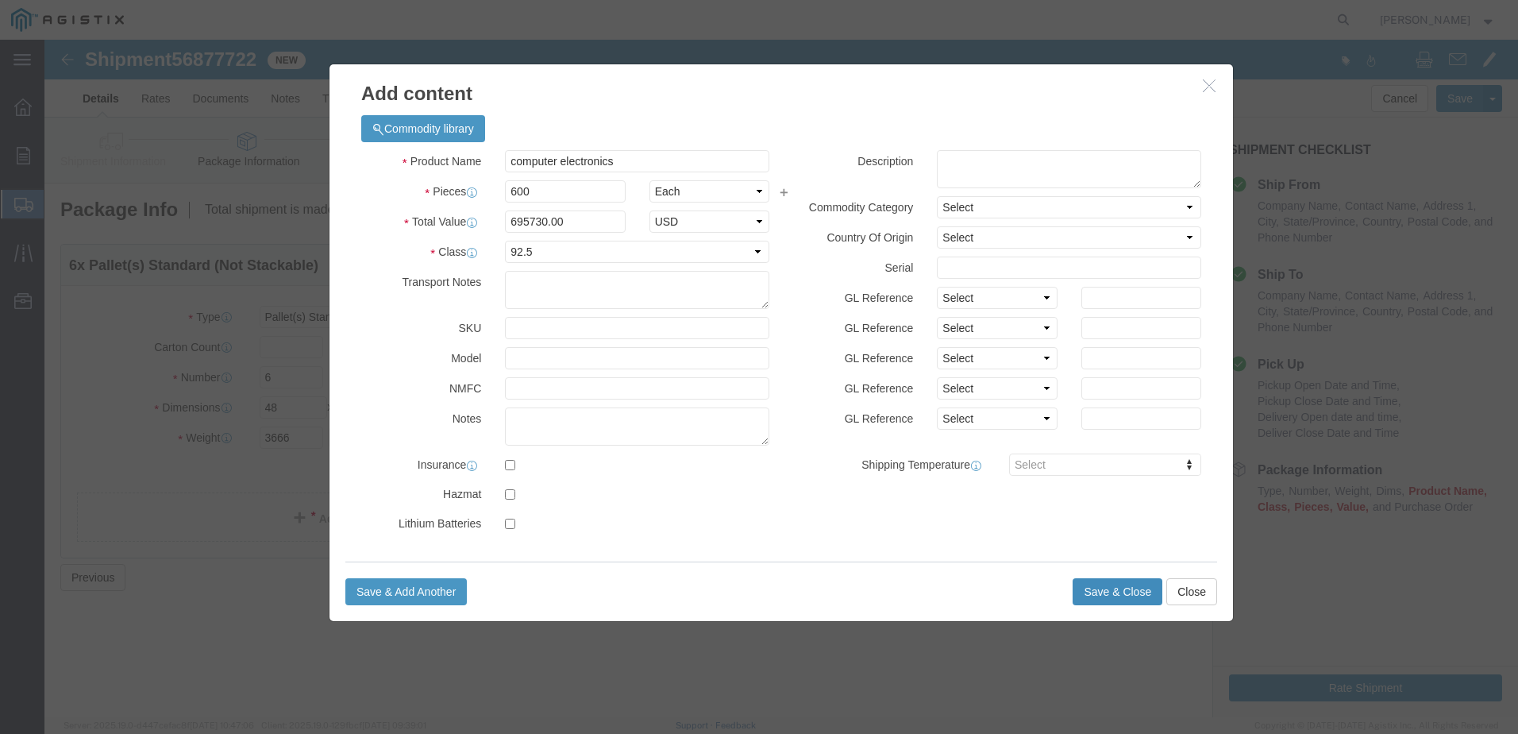
click button "Save & Close"
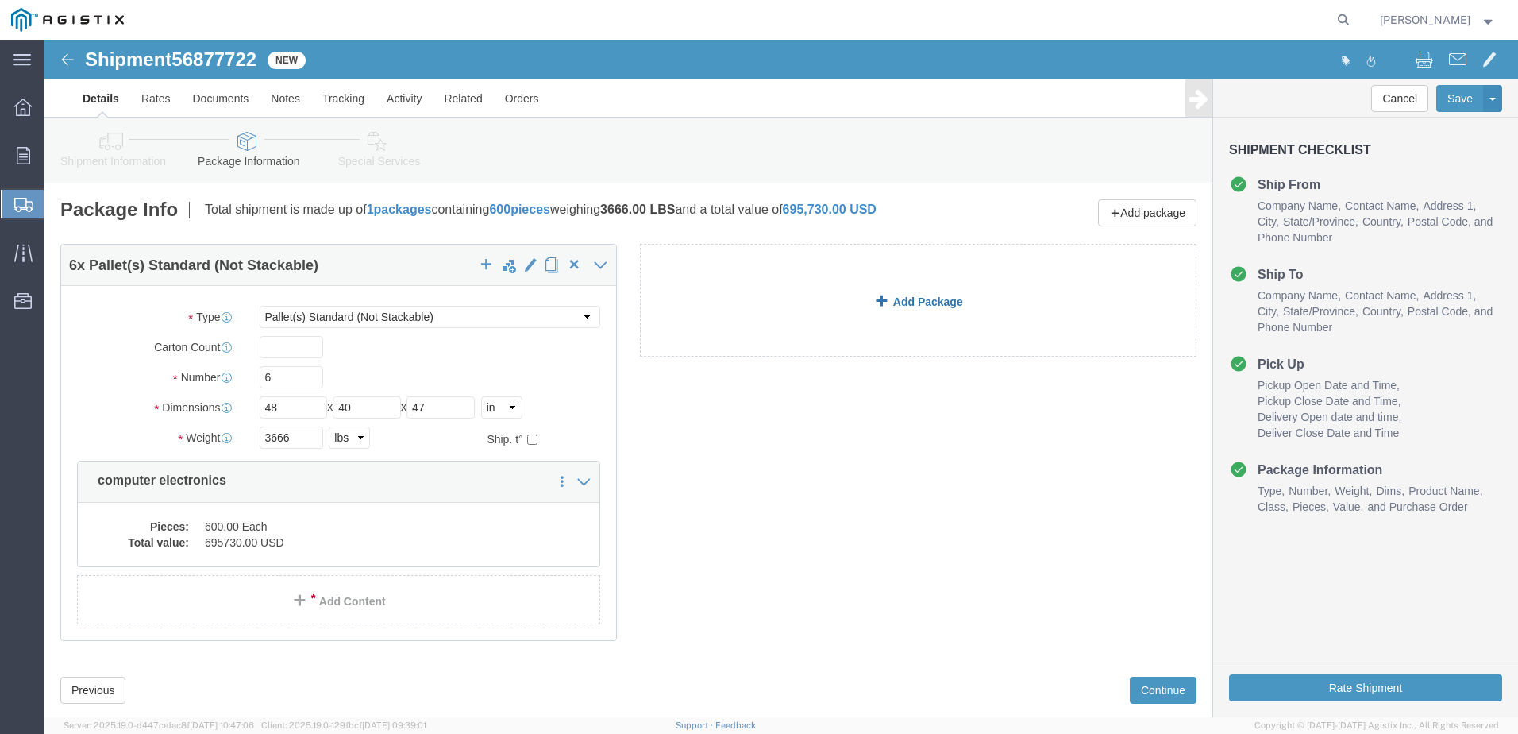
click link "Add Package"
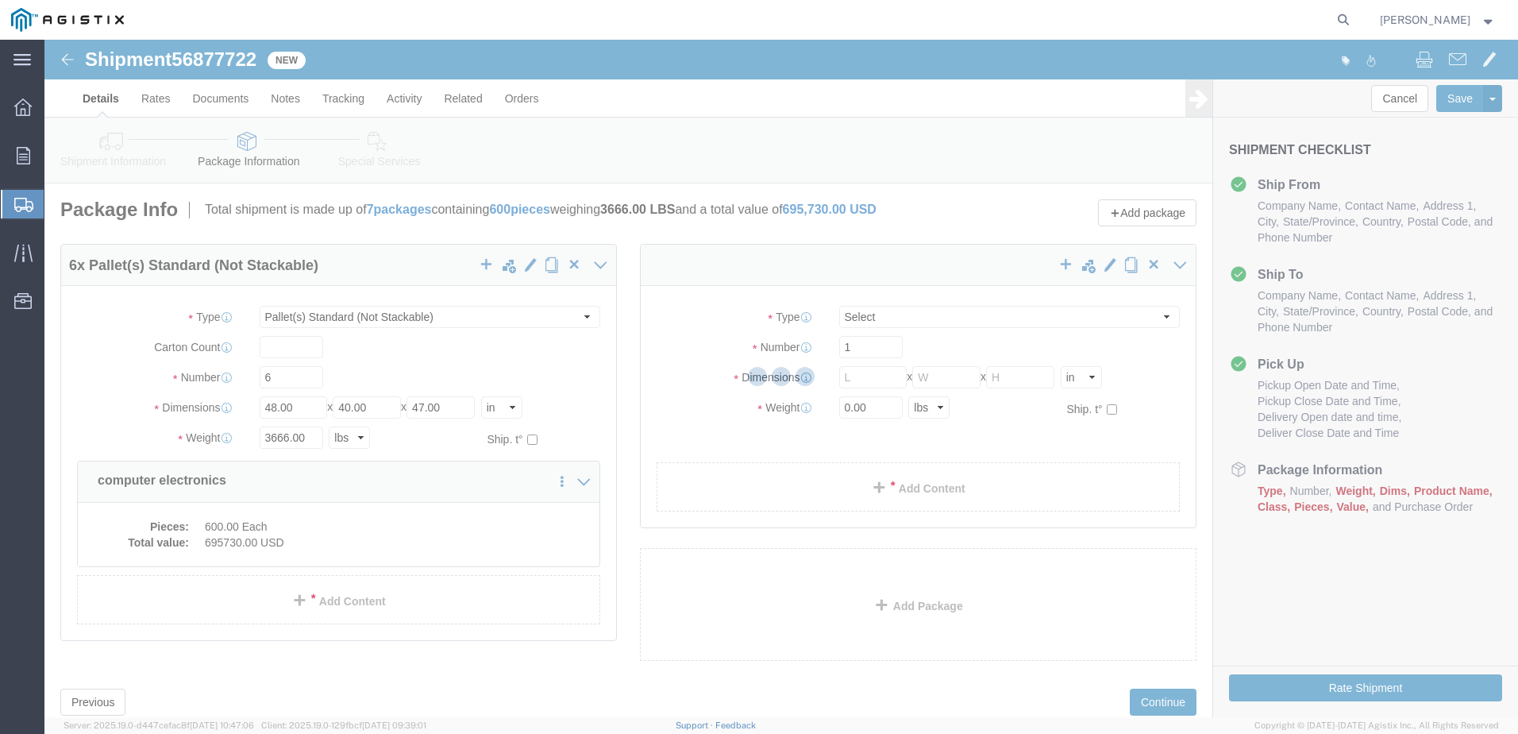
select select "PSNS"
select select "CBOX"
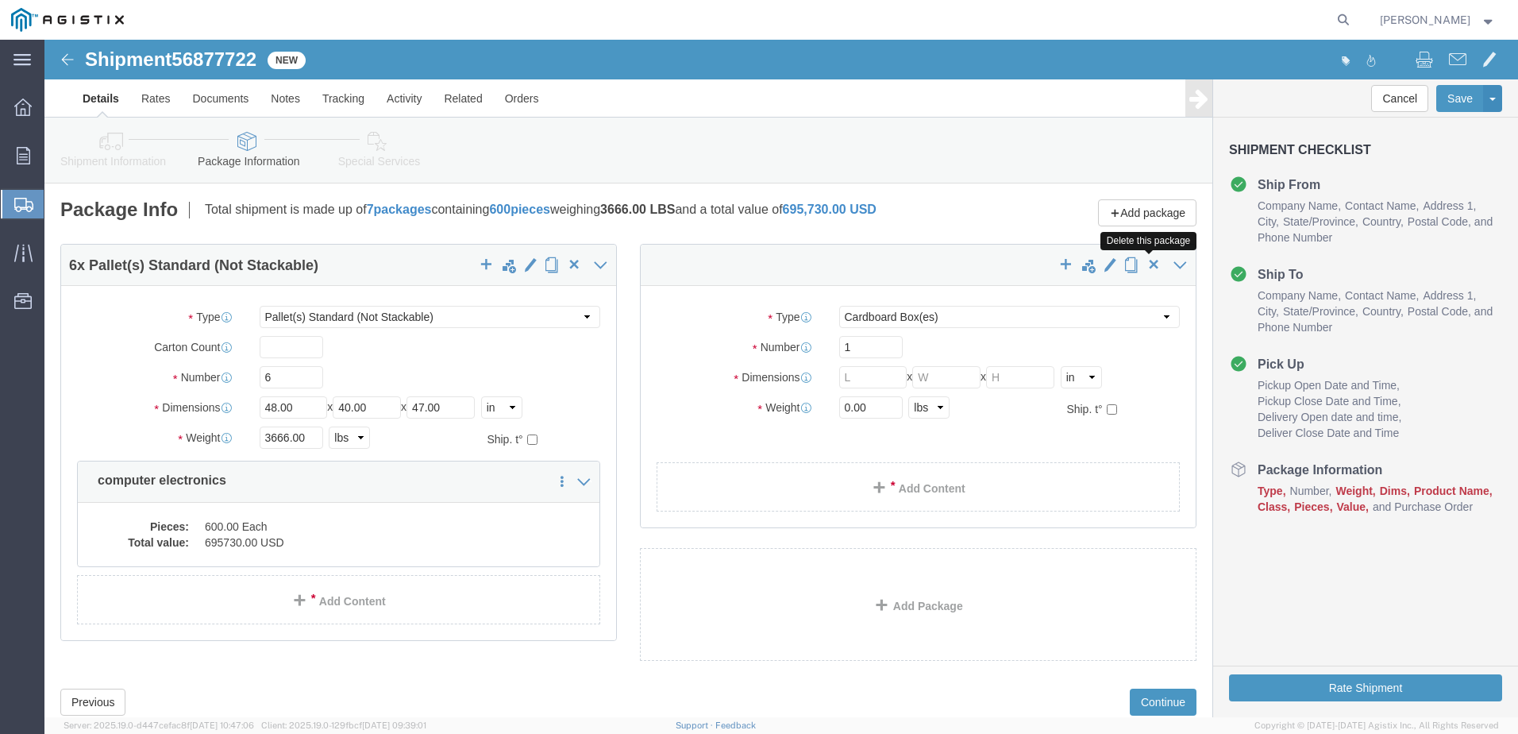
click span "button"
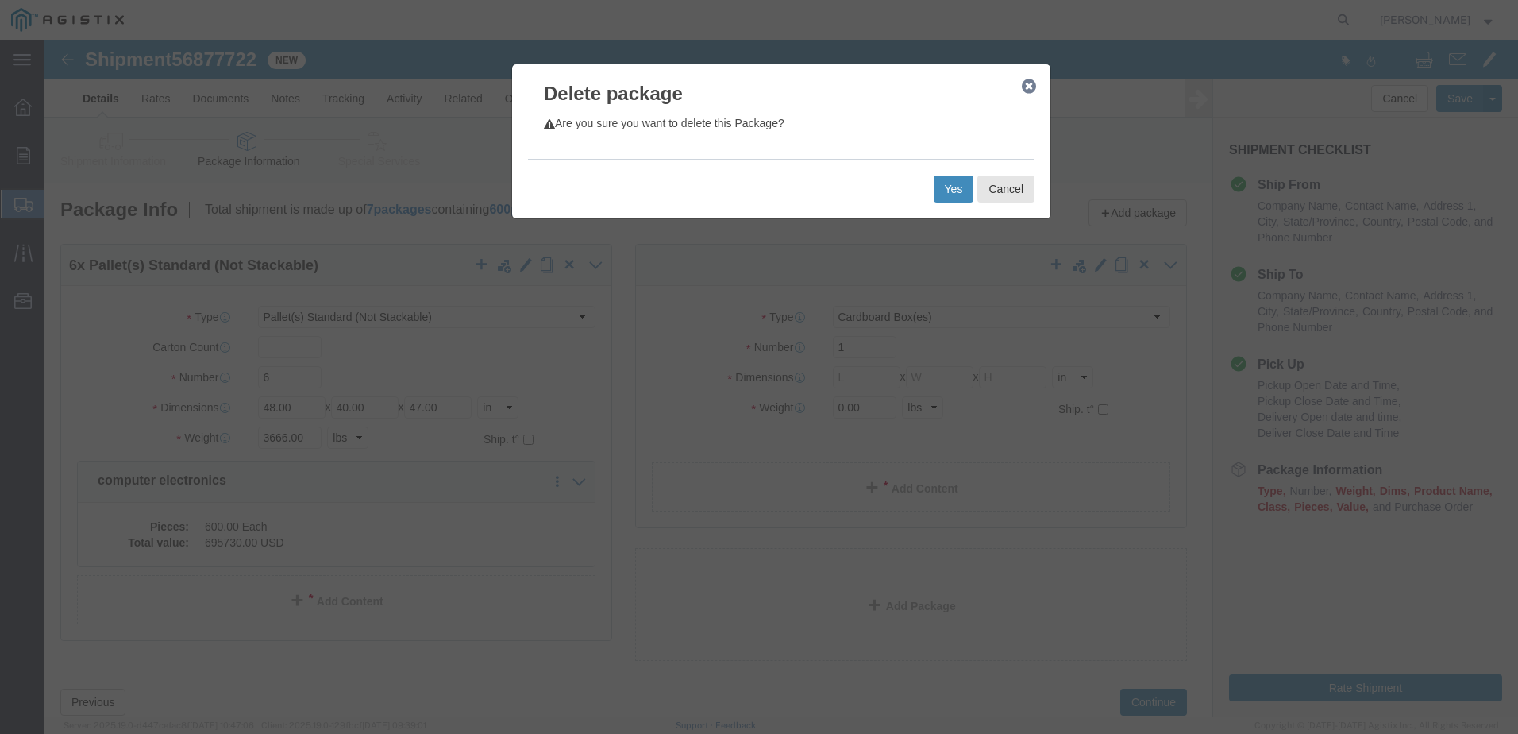
click button "Yes"
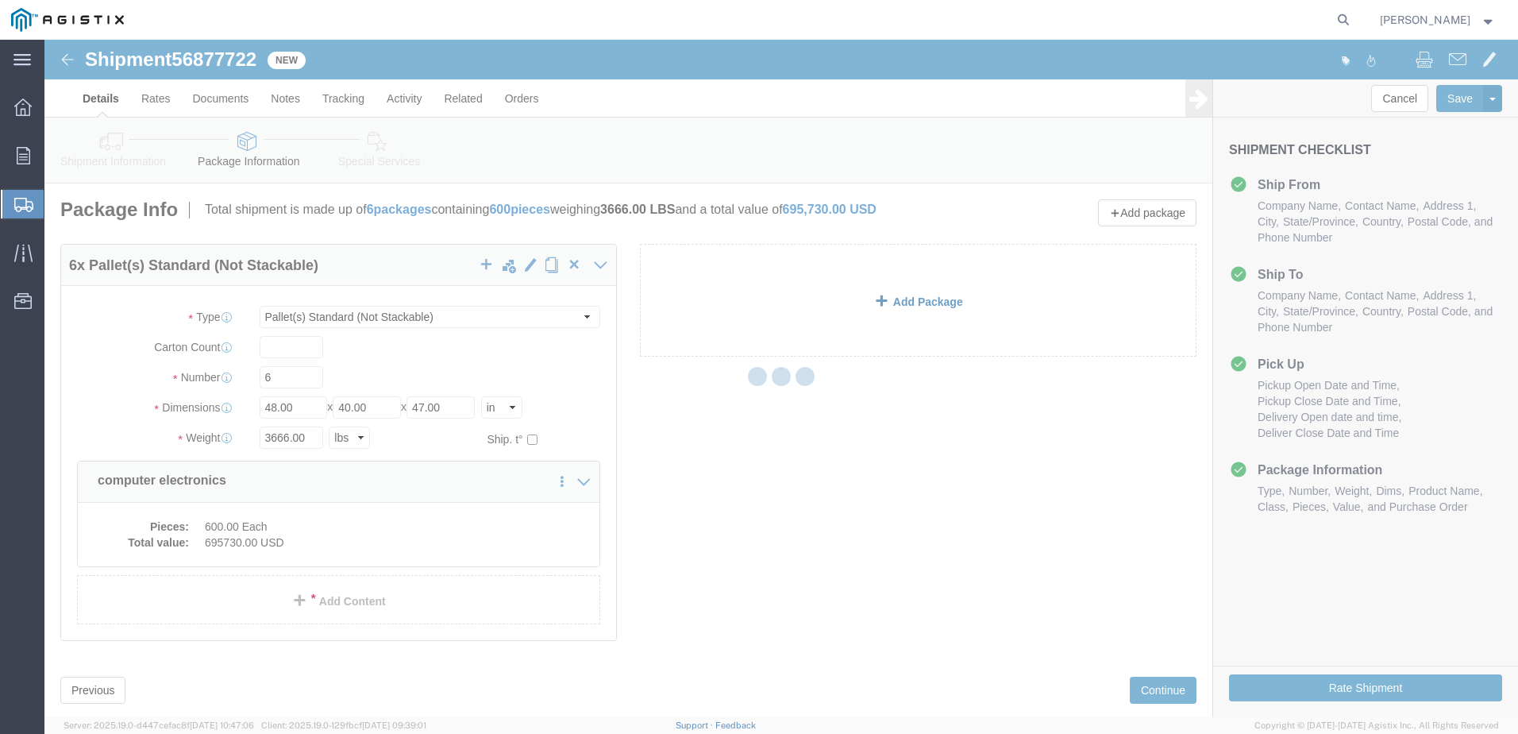
select select "PSNS"
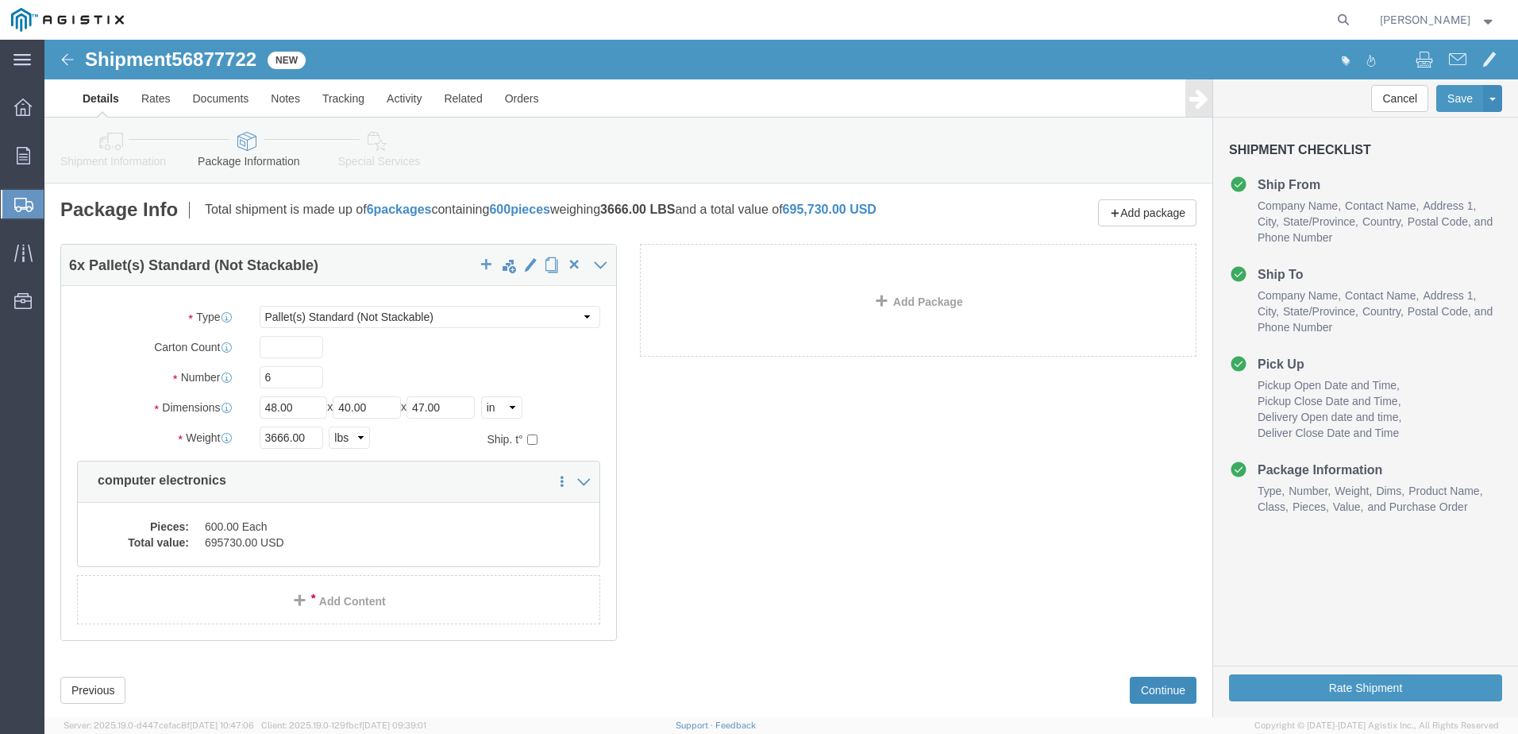
click button "Continue"
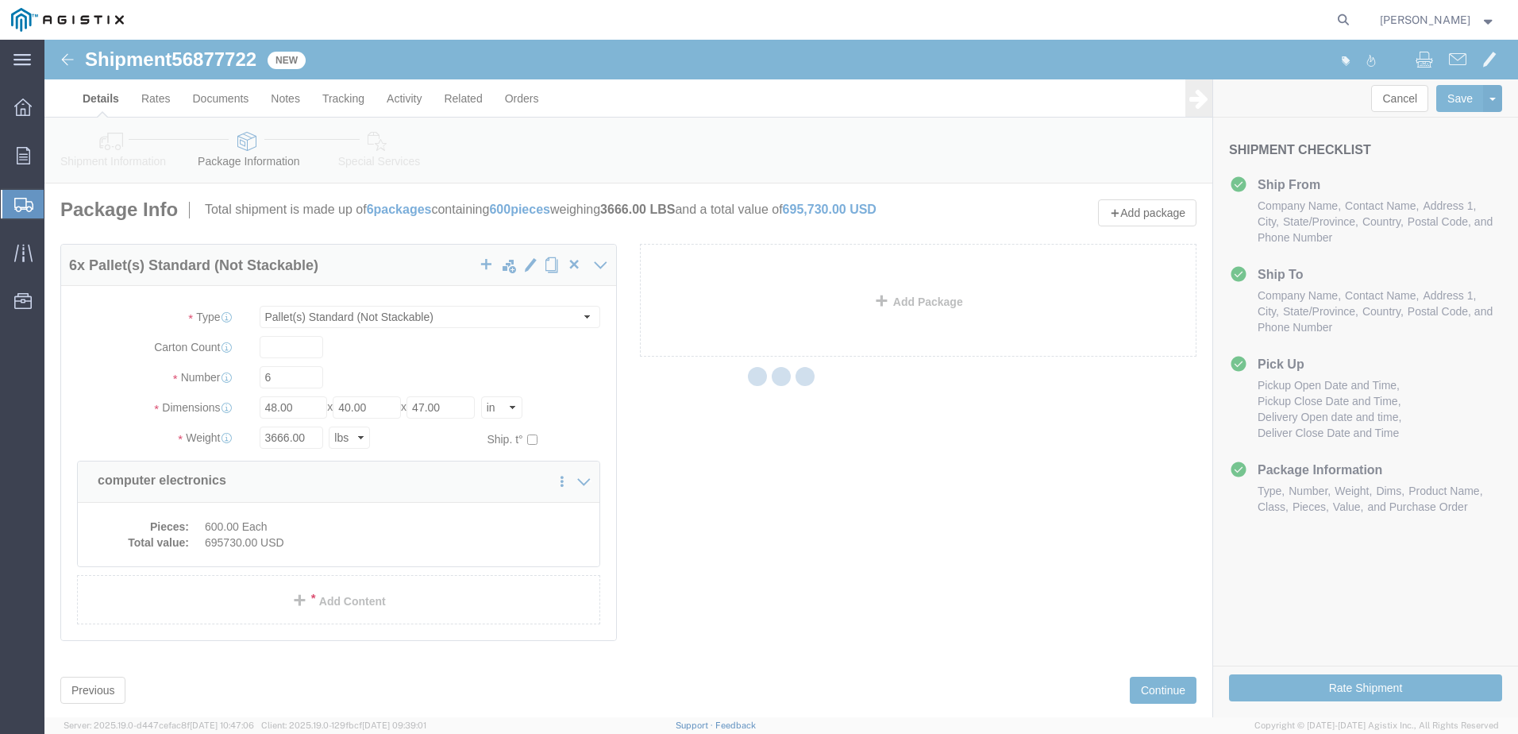
select select
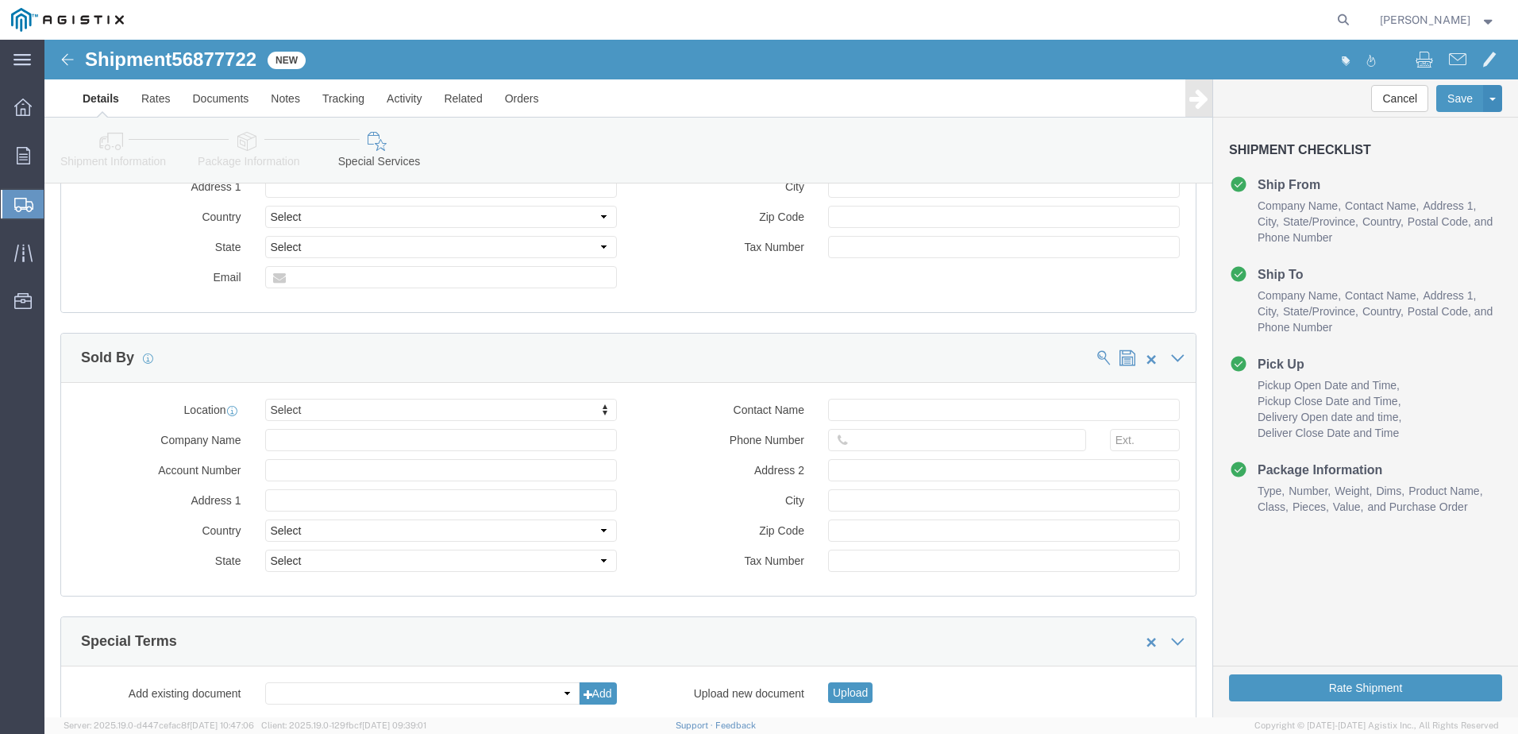
scroll to position [1480, 0]
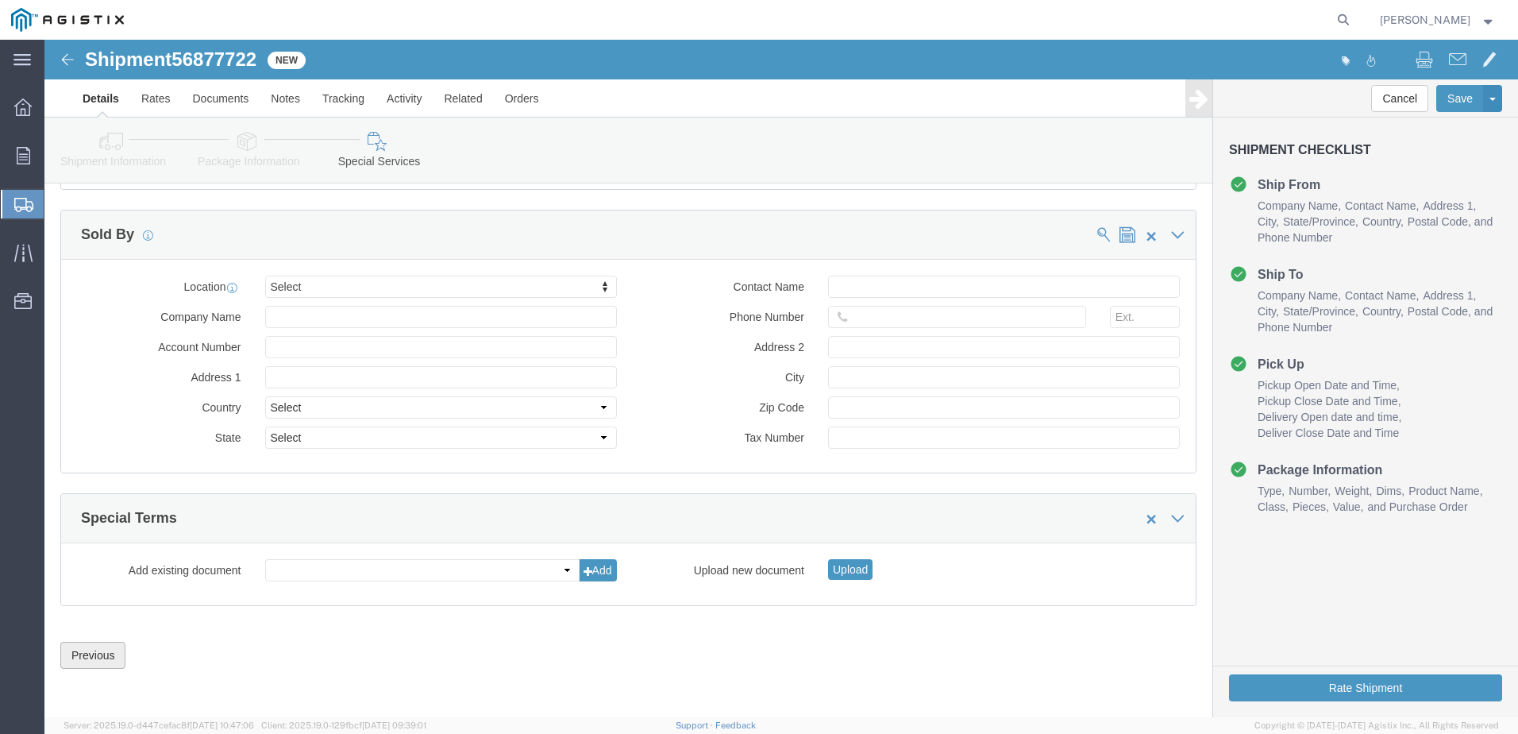
click button "Previous"
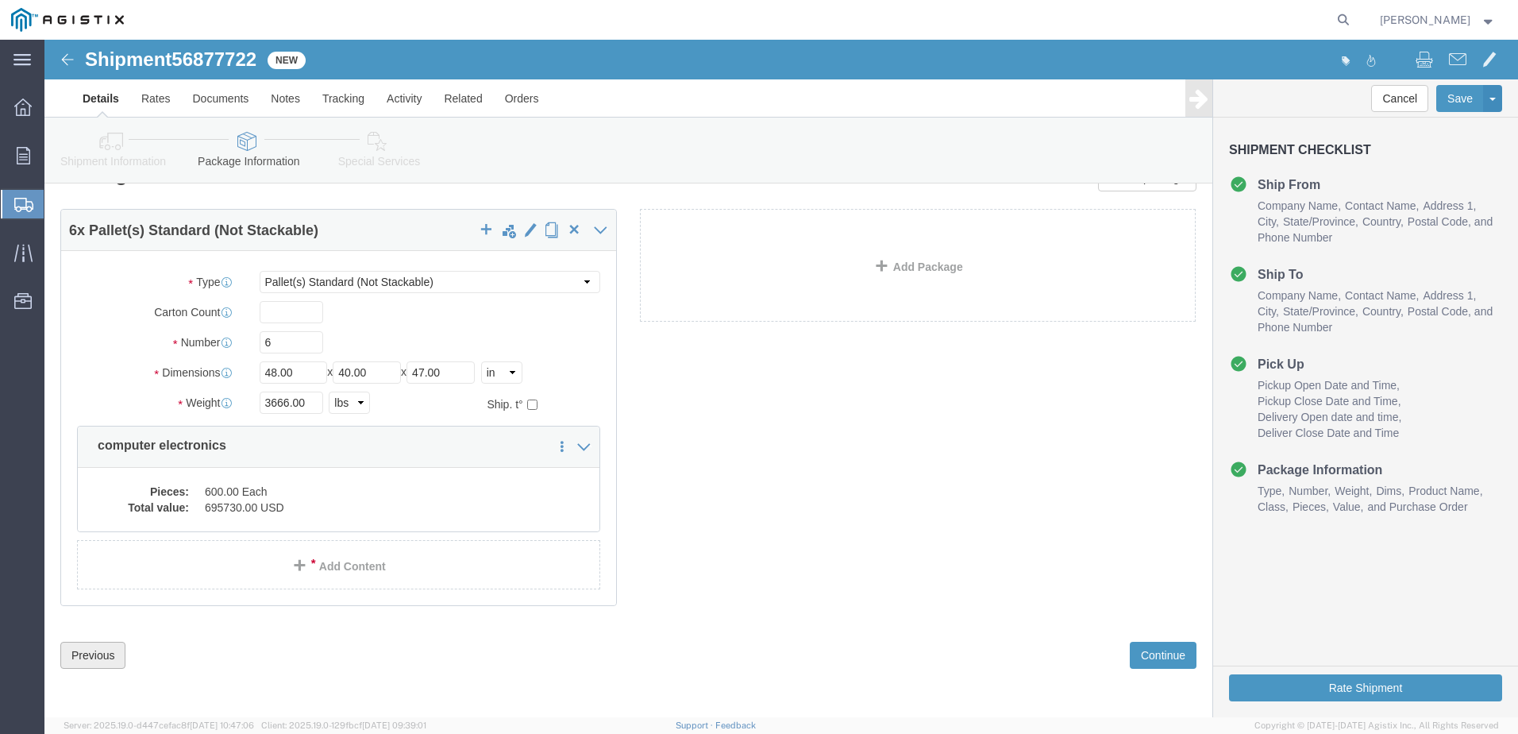
scroll to position [46, 0]
click button "Previous"
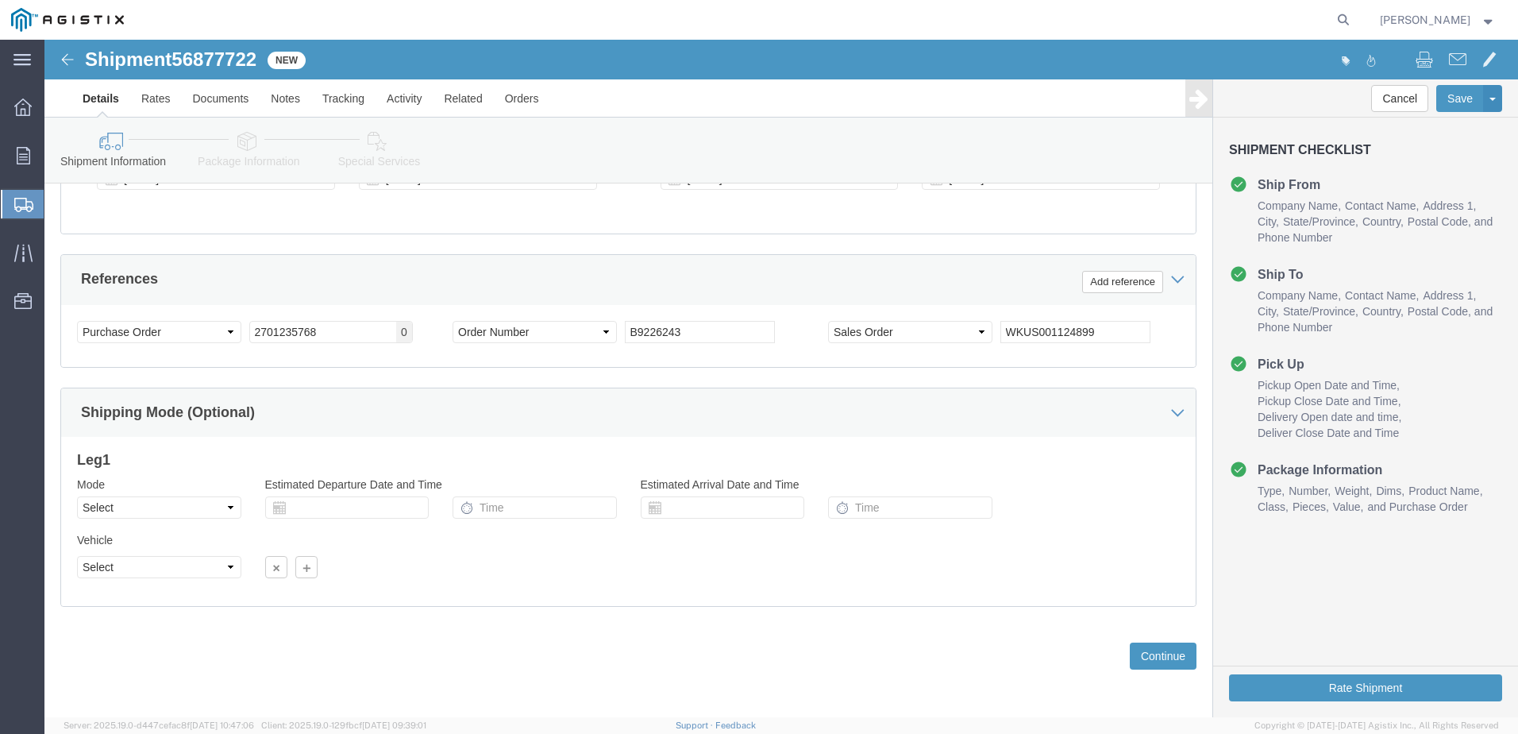
scroll to position [816, 0]
click button "Continue"
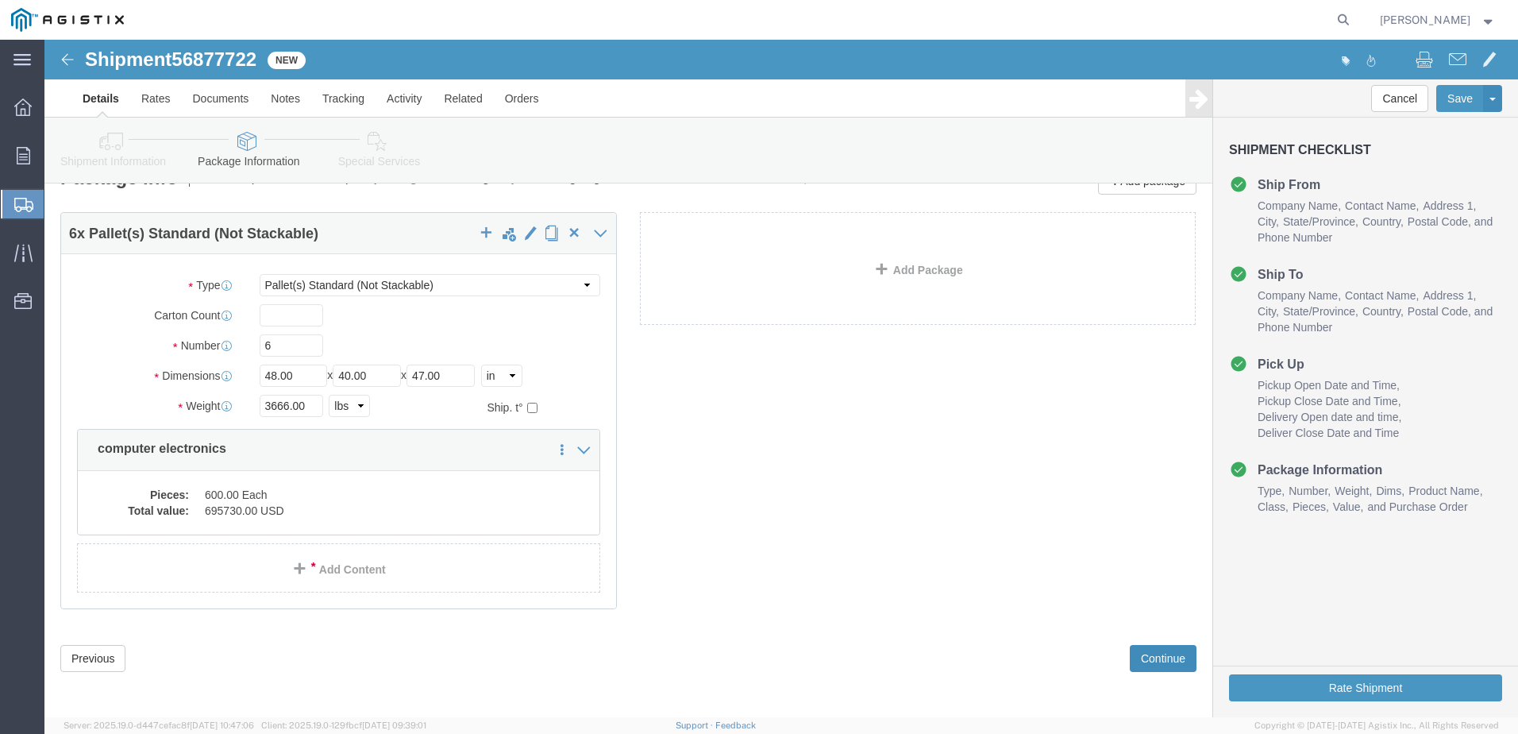
scroll to position [46, 0]
click button "Rate Shipment"
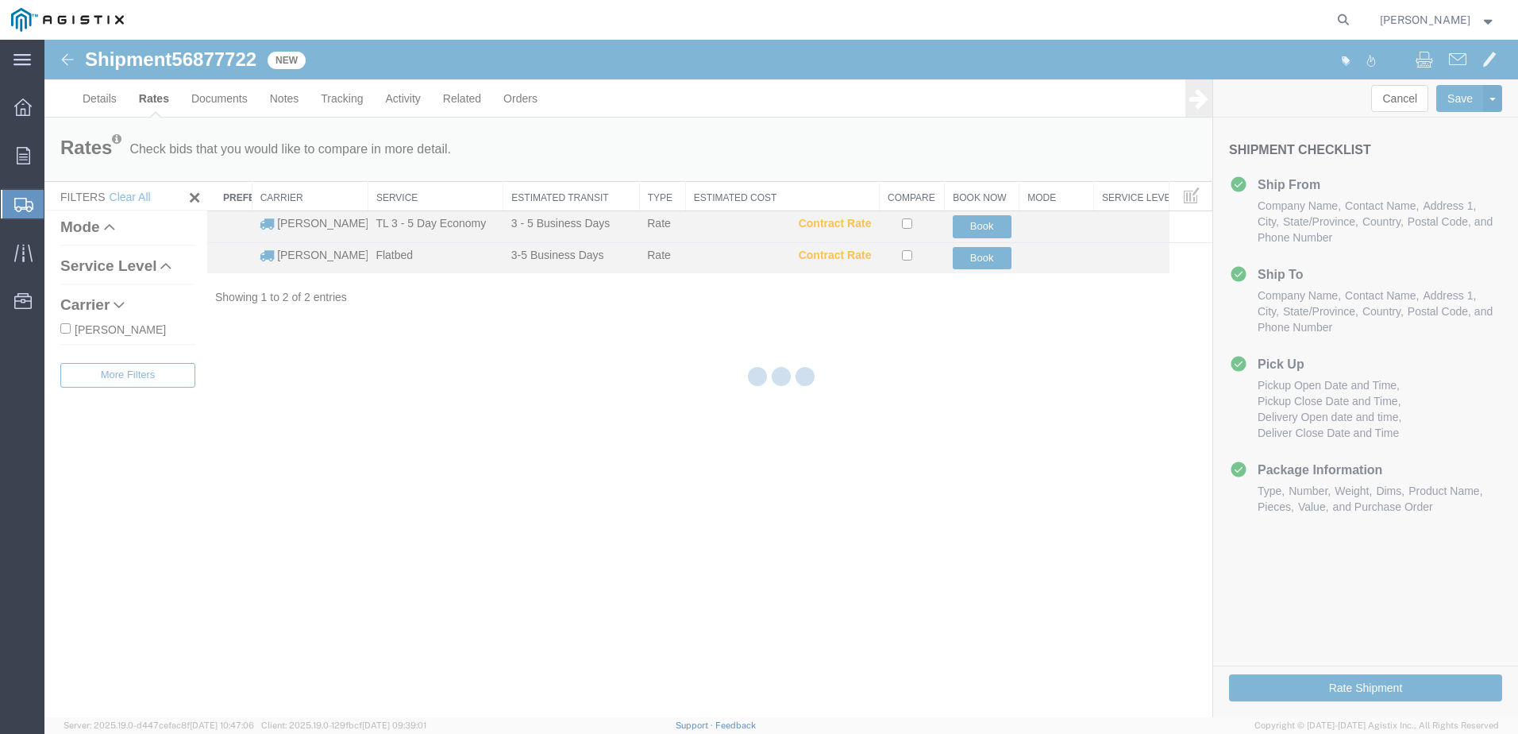
scroll to position [0, 0]
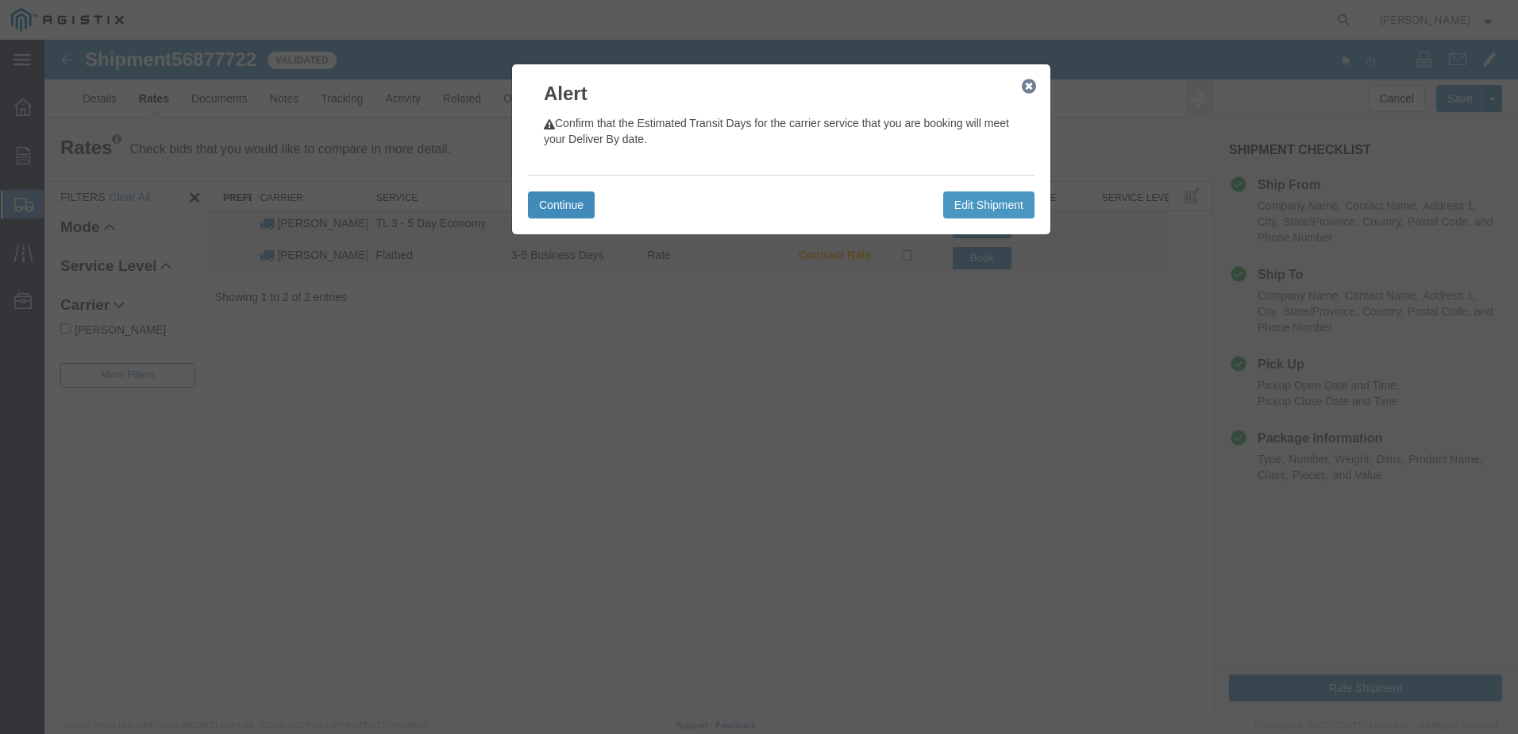
click at [574, 210] on button "Continue" at bounding box center [561, 204] width 67 height 27
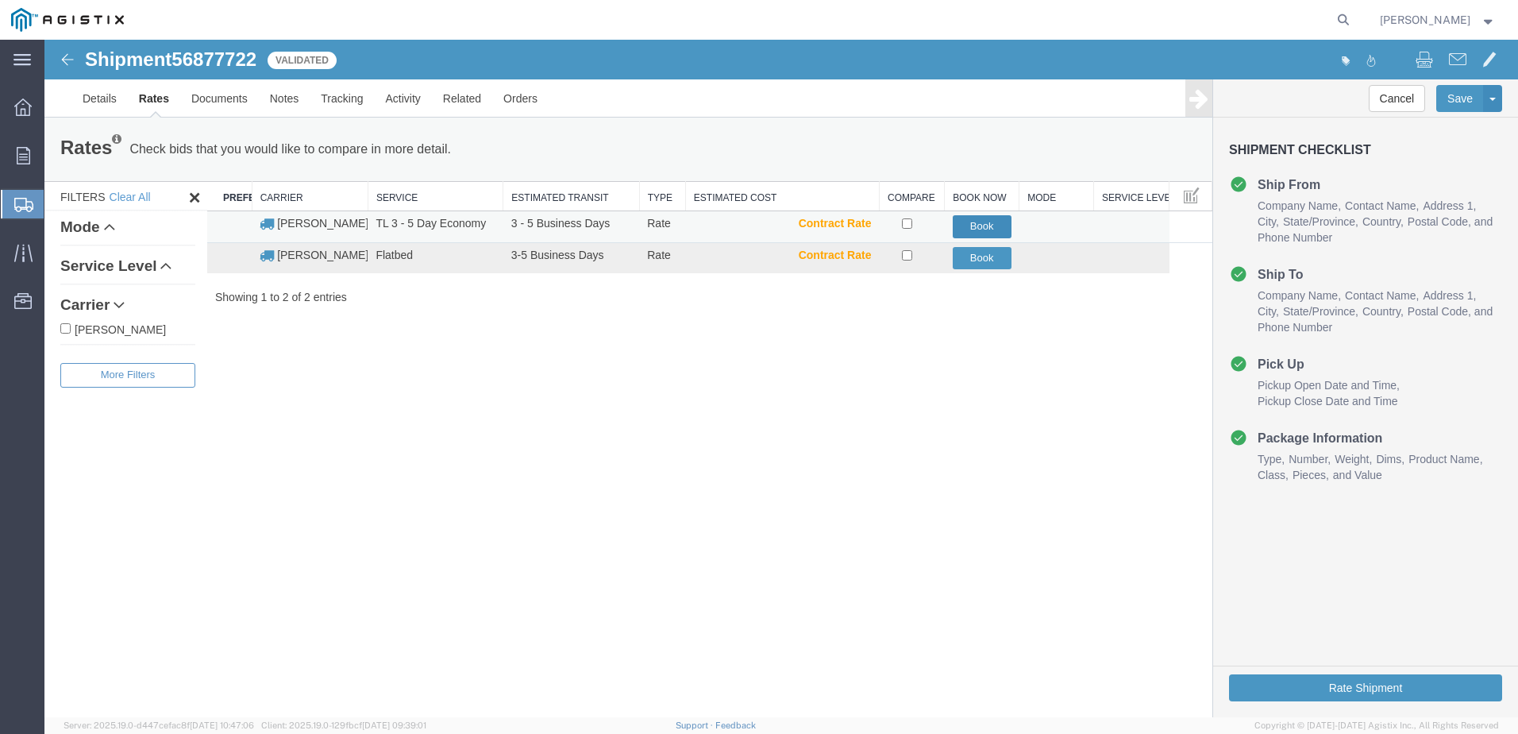
click at [977, 225] on button "Book" at bounding box center [982, 226] width 59 height 23
